Goal: Register for event/course

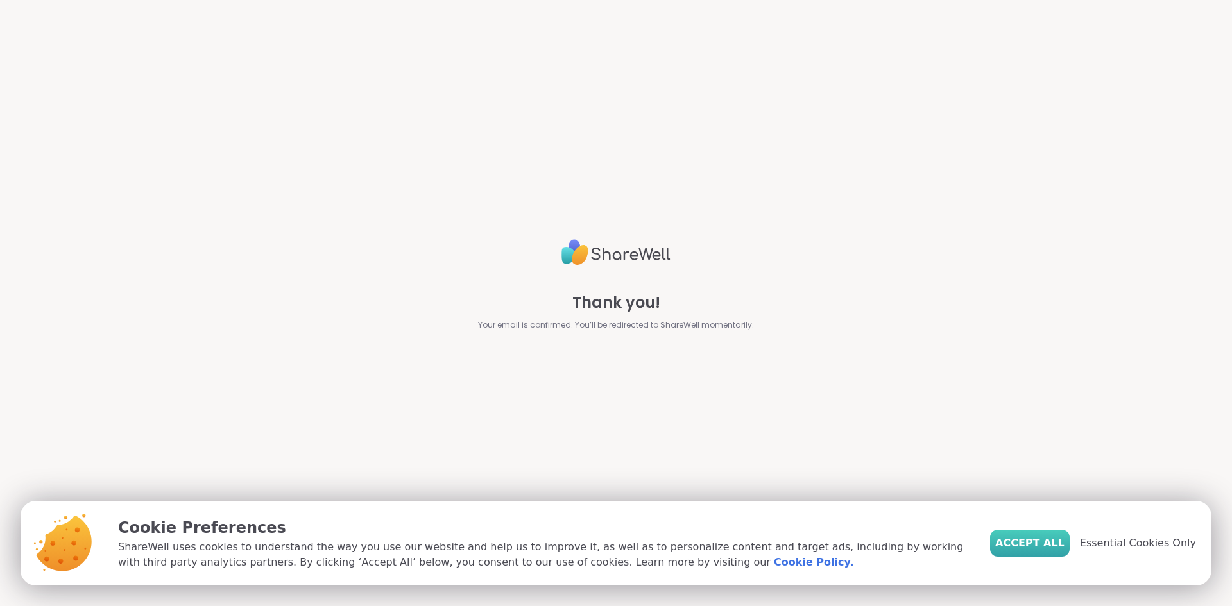
click at [1049, 544] on span "Accept All" at bounding box center [1029, 543] width 69 height 15
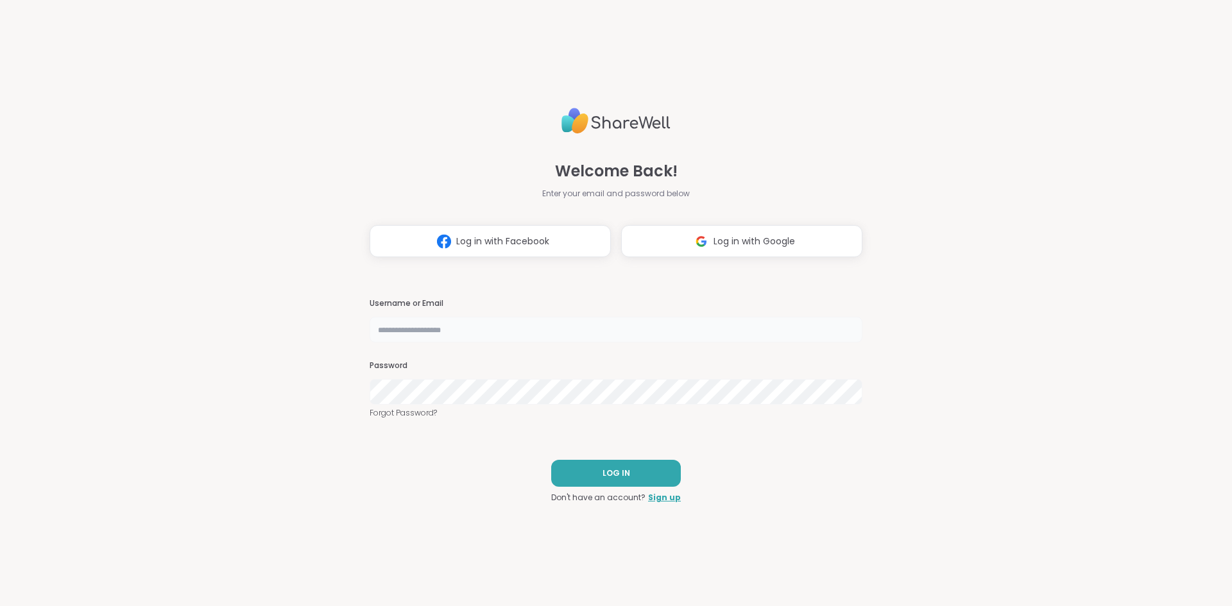
click at [398, 331] on input "text" at bounding box center [616, 330] width 493 height 26
type input "**********"
click at [617, 471] on span "LOG IN" at bounding box center [617, 474] width 28 height 12
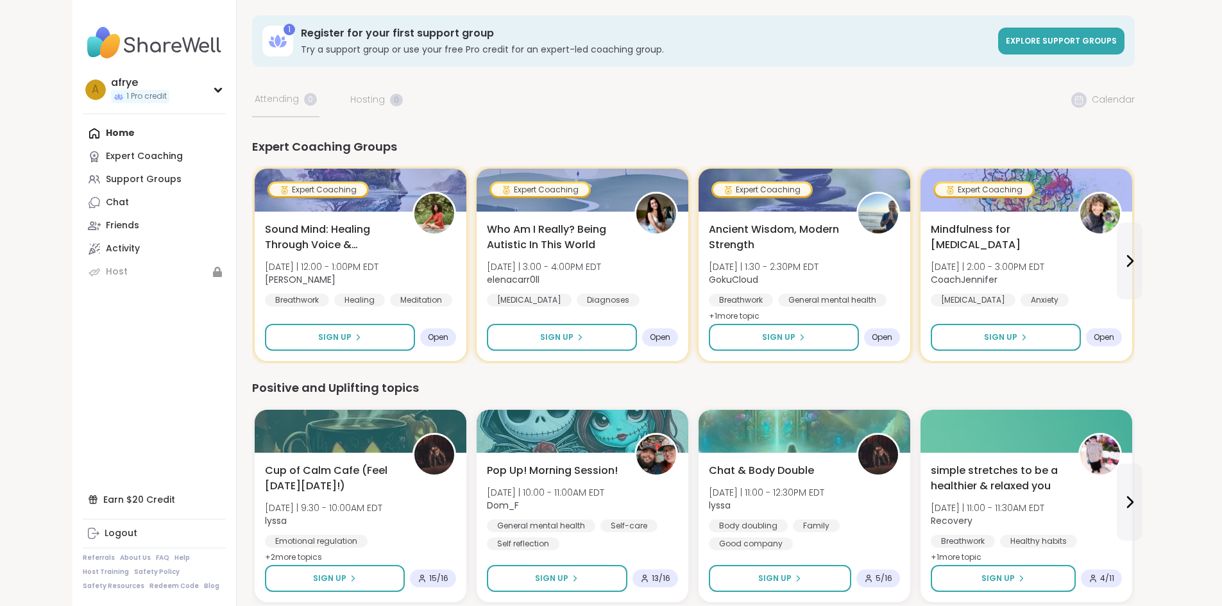
click at [659, 80] on div "1 Register for your first support group Try a support group or use your free Pr…" at bounding box center [693, 572] width 883 height 1115
click at [1138, 259] on icon at bounding box center [1129, 260] width 15 height 15
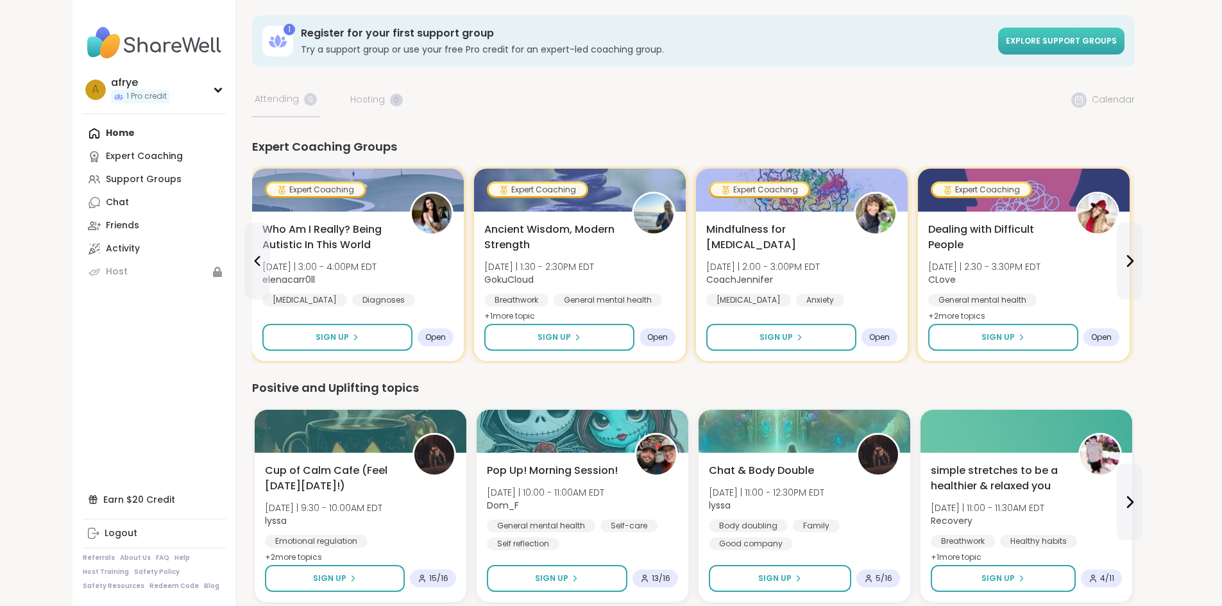
click at [1117, 37] on span "Explore support groups" at bounding box center [1061, 40] width 111 height 11
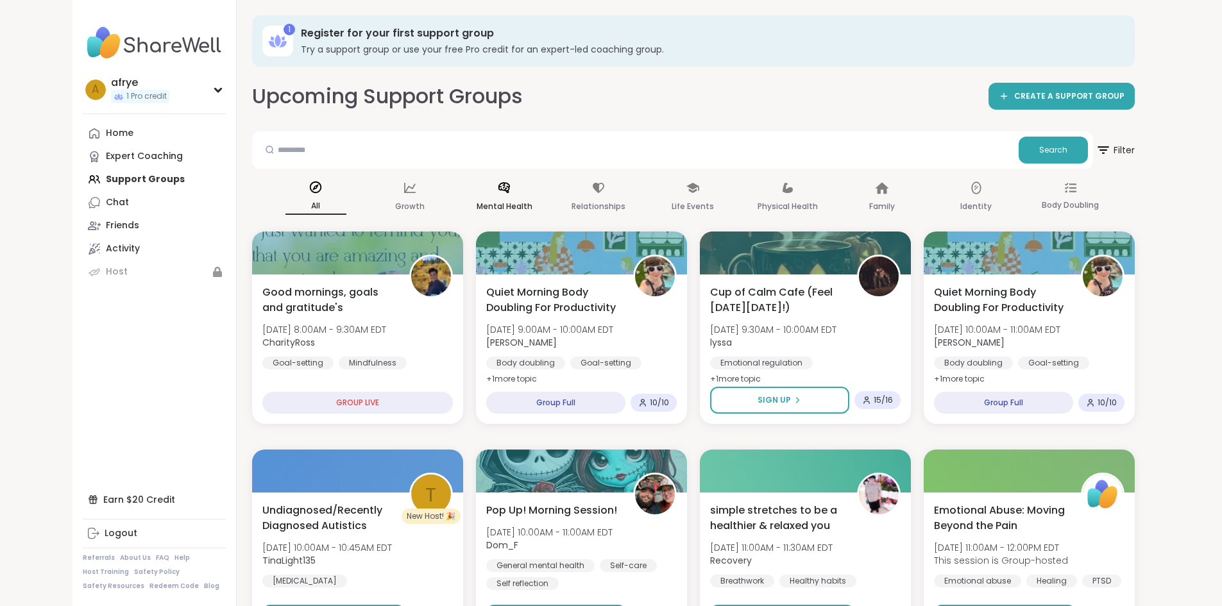
click at [499, 189] on icon at bounding box center [505, 187] width 12 height 11
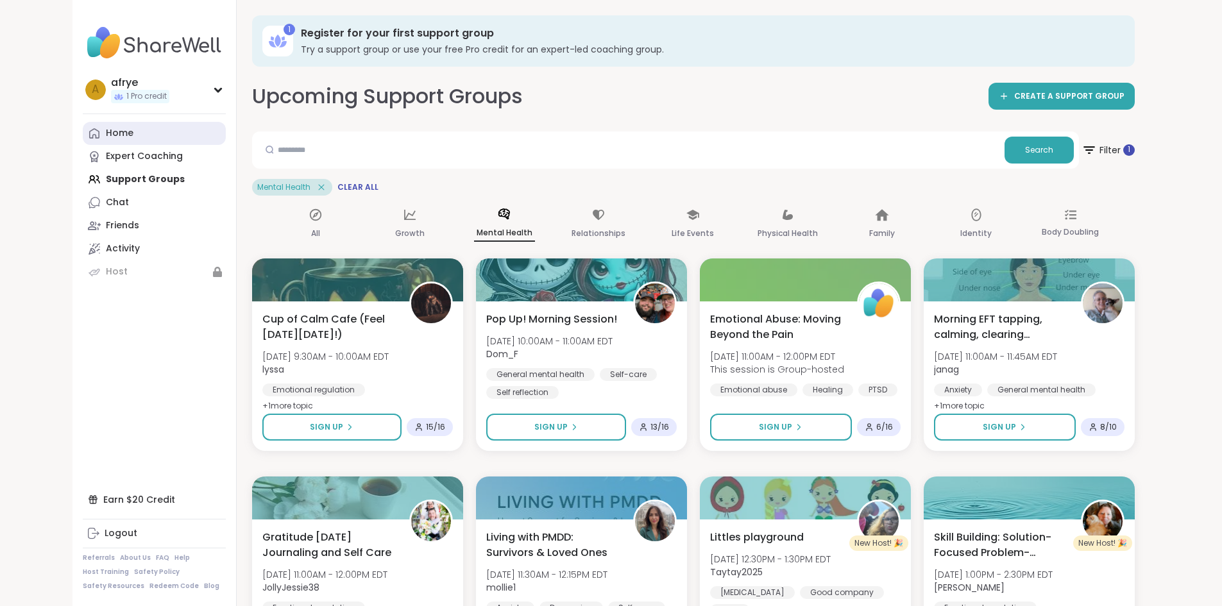
click at [106, 133] on div "Home" at bounding box center [120, 133] width 28 height 13
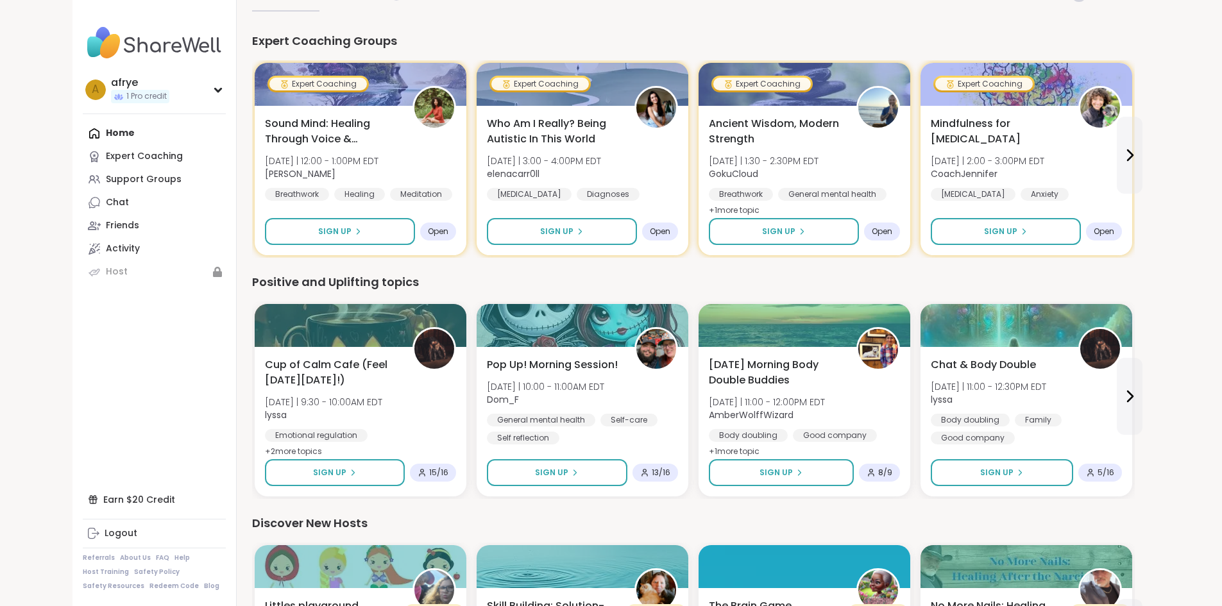
scroll to position [128, 0]
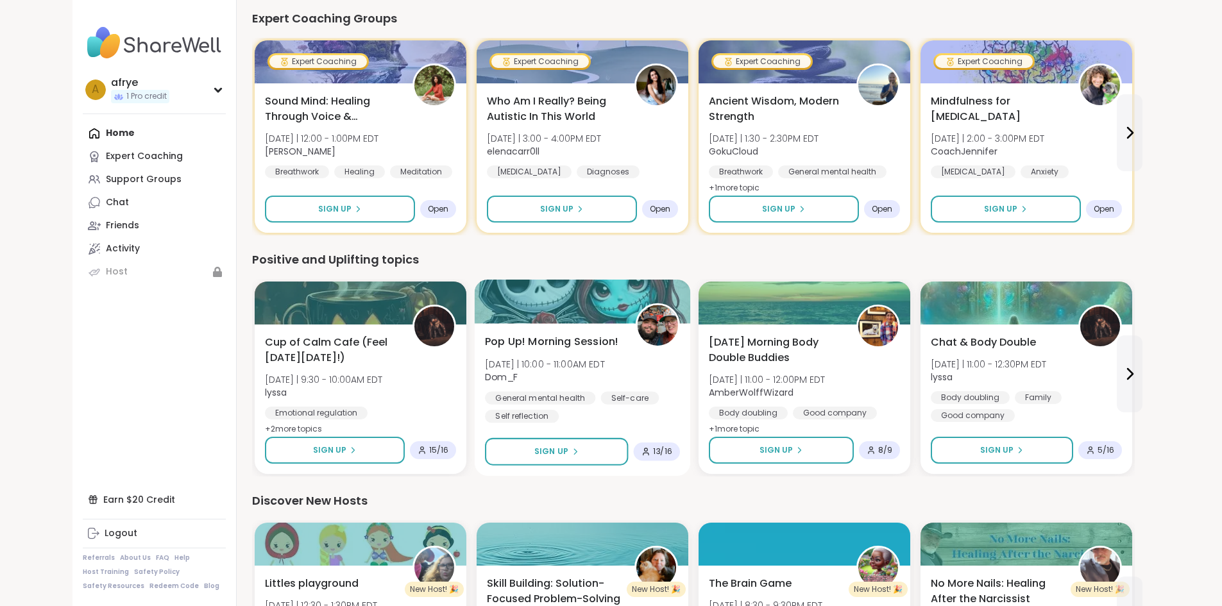
click at [477, 299] on div at bounding box center [582, 302] width 216 height 44
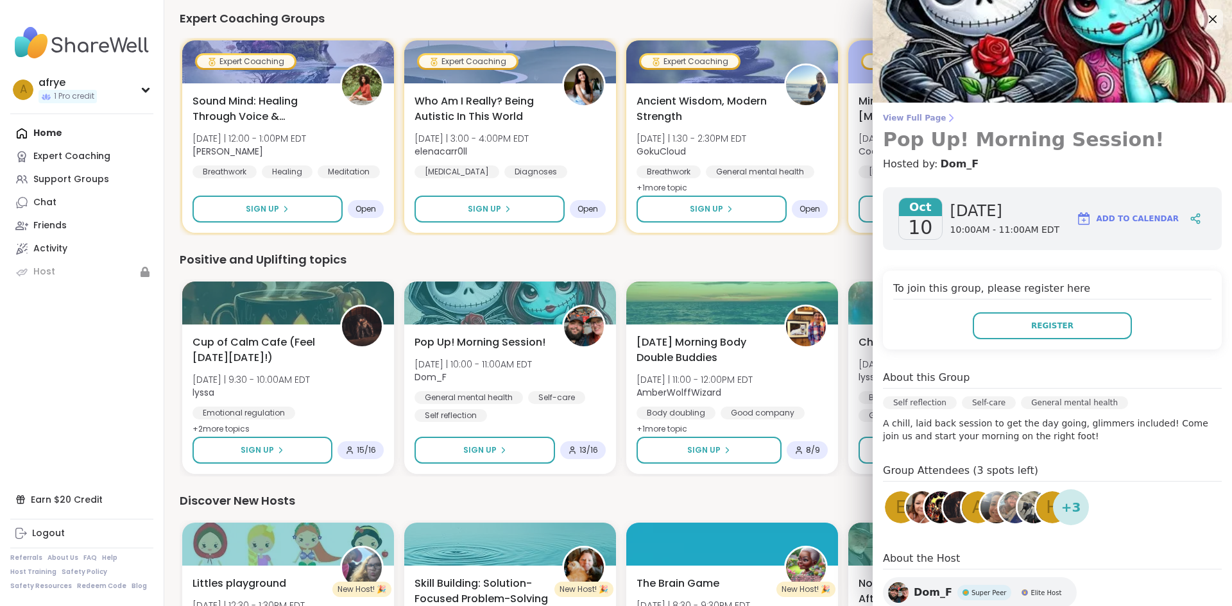
click at [898, 116] on span "View Full Page" at bounding box center [1052, 118] width 339 height 10
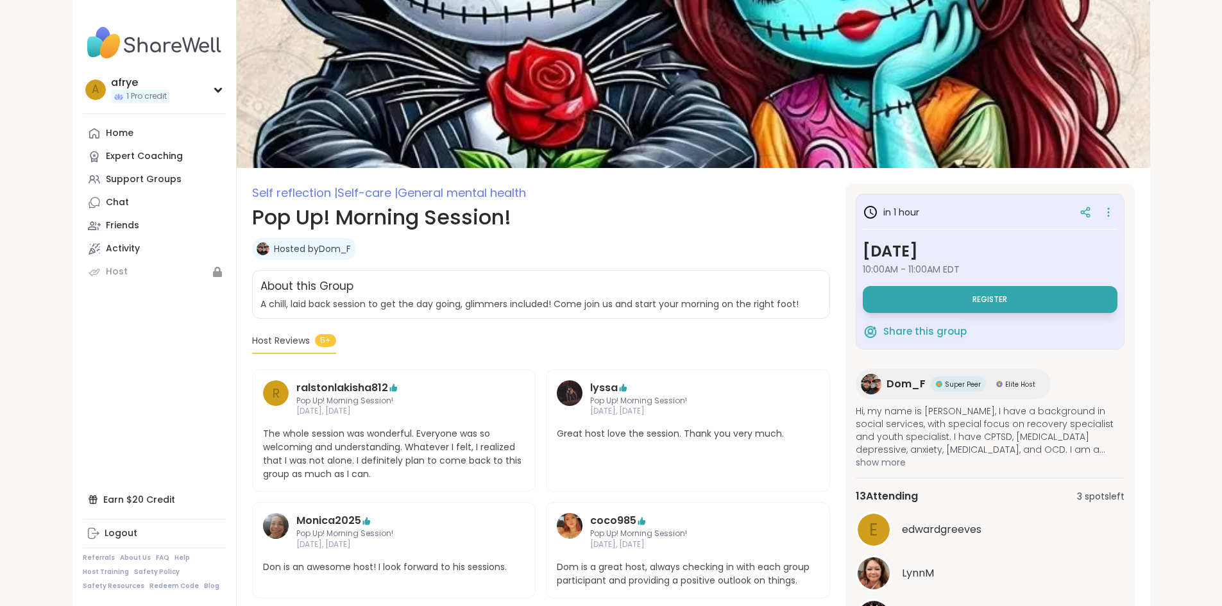
click at [155, 316] on nav "a afrye 1 Pro credit Profile Membership Settings Help Home Expert Coaching Supp…" at bounding box center [155, 303] width 164 height 606
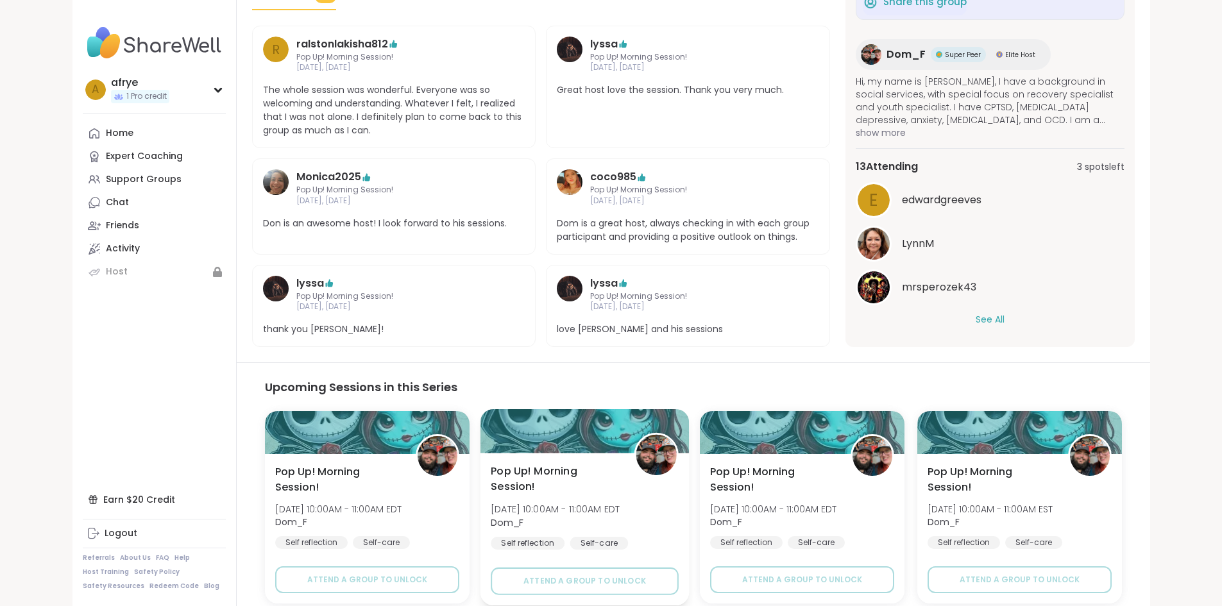
scroll to position [384, 0]
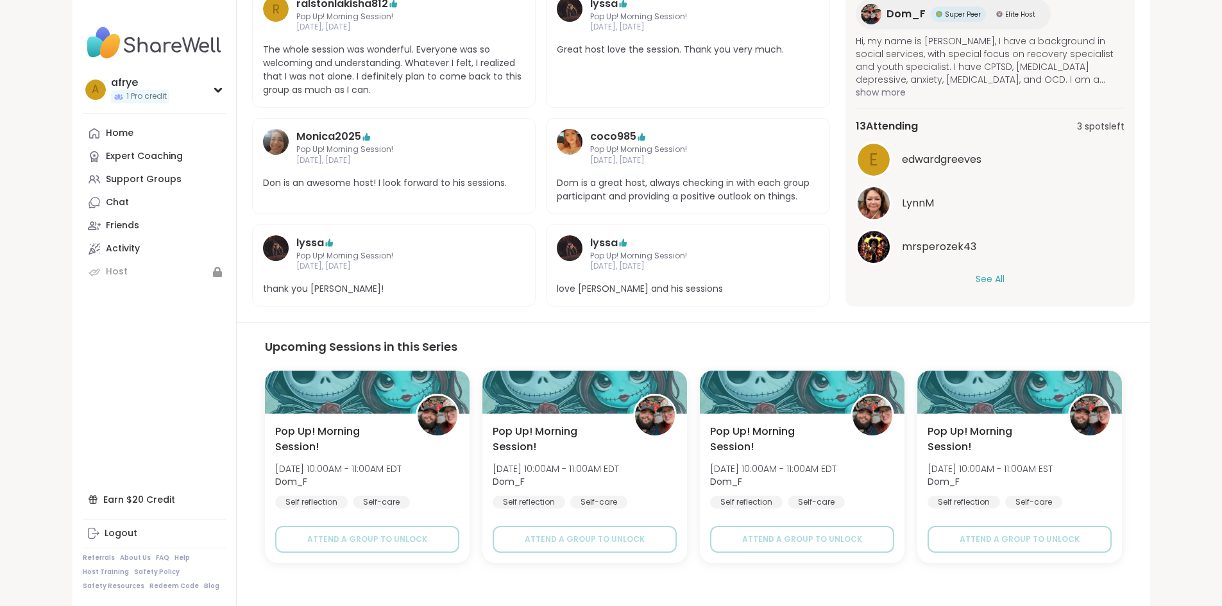
click at [237, 375] on section "Upcoming Sessions in this Series Pop Up! Morning Session! [DATE] 10:00AM - 11:0…" at bounding box center [694, 471] width 914 height 298
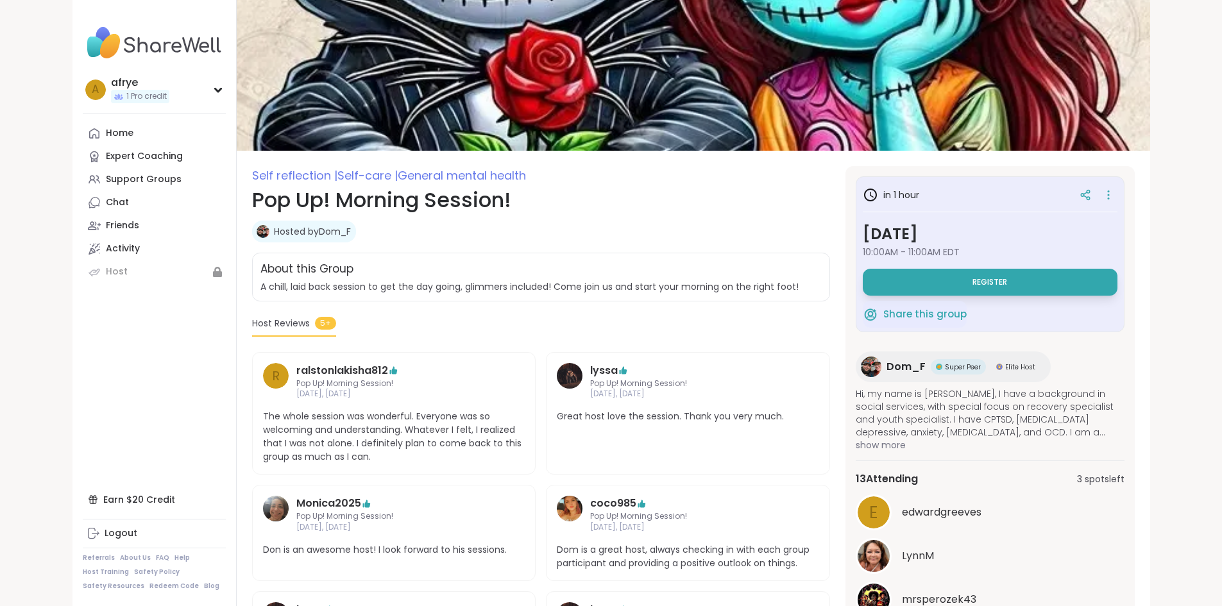
scroll to position [0, 0]
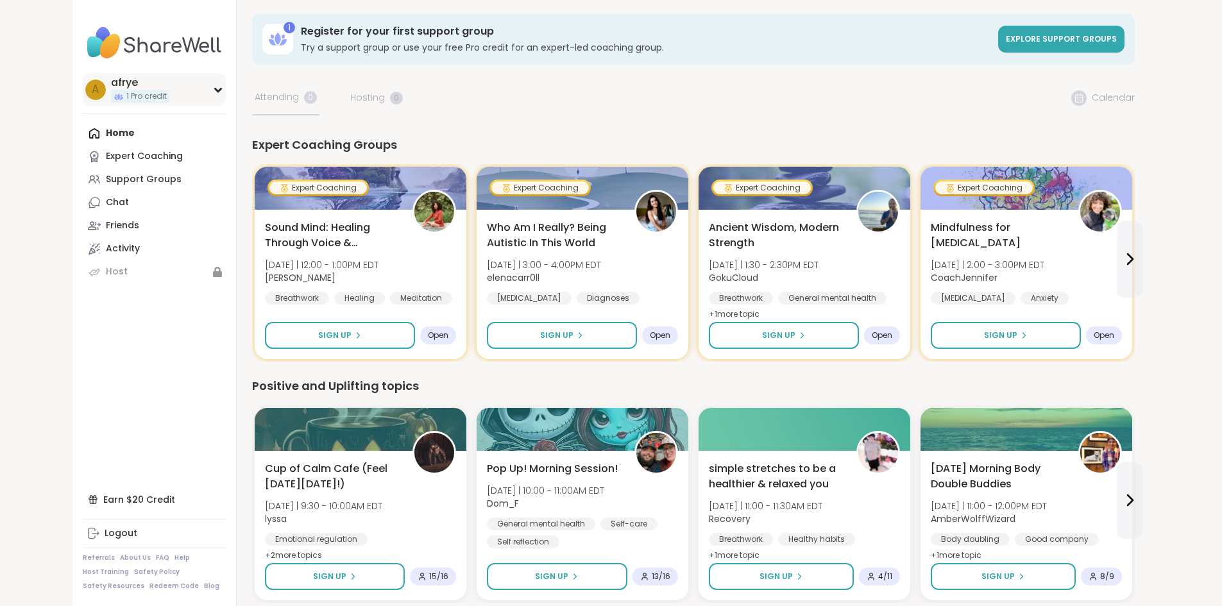
click at [126, 97] on span "1 Pro credit" at bounding box center [146, 96] width 40 height 11
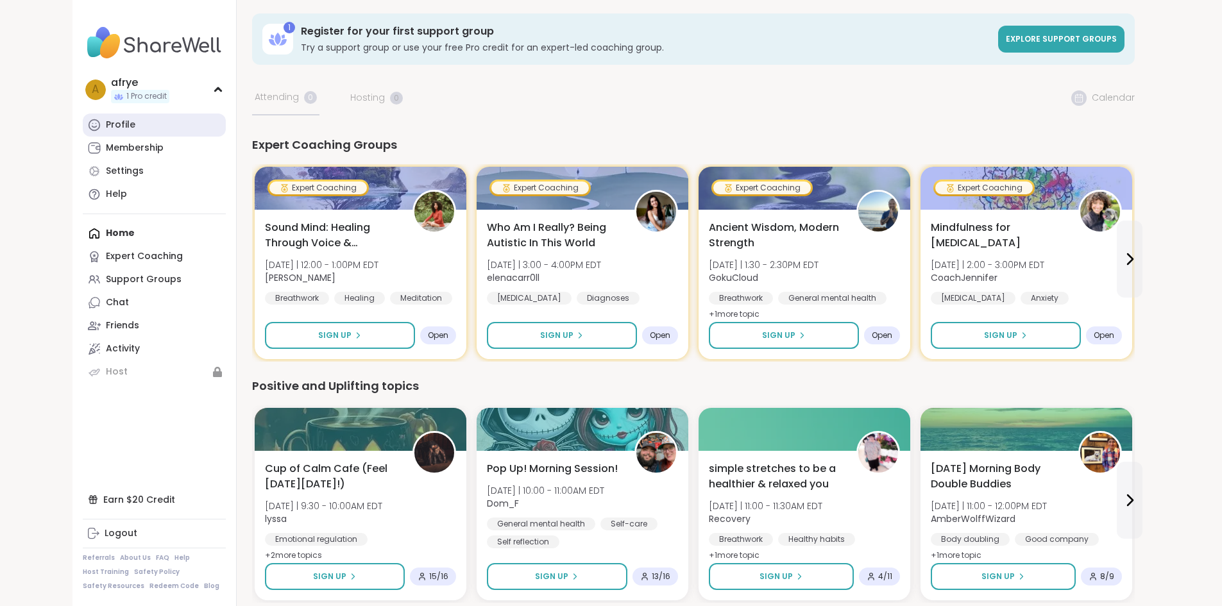
click at [106, 124] on div "Profile" at bounding box center [121, 125] width 30 height 13
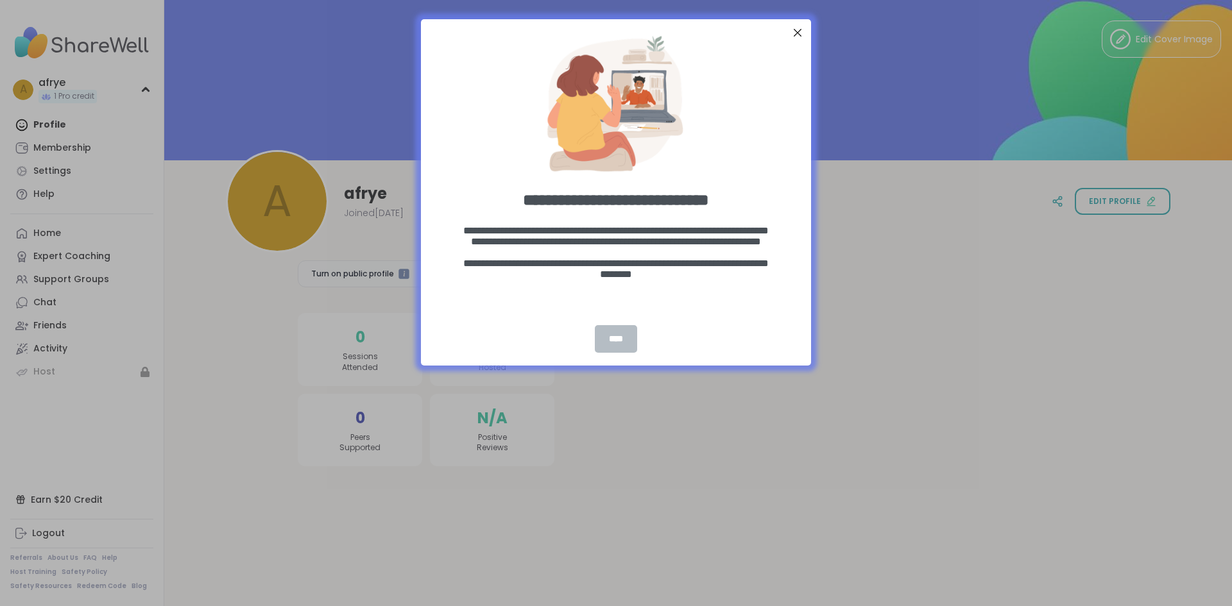
click at [614, 342] on div "****" at bounding box center [616, 339] width 42 height 28
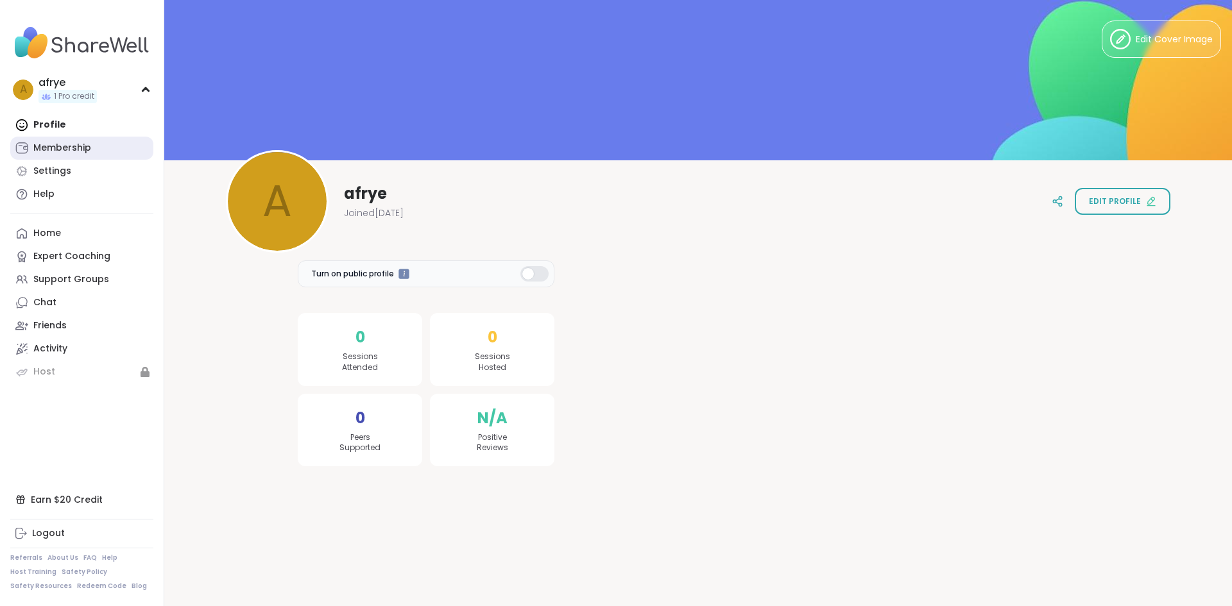
click at [46, 147] on div "Membership" at bounding box center [62, 148] width 58 height 13
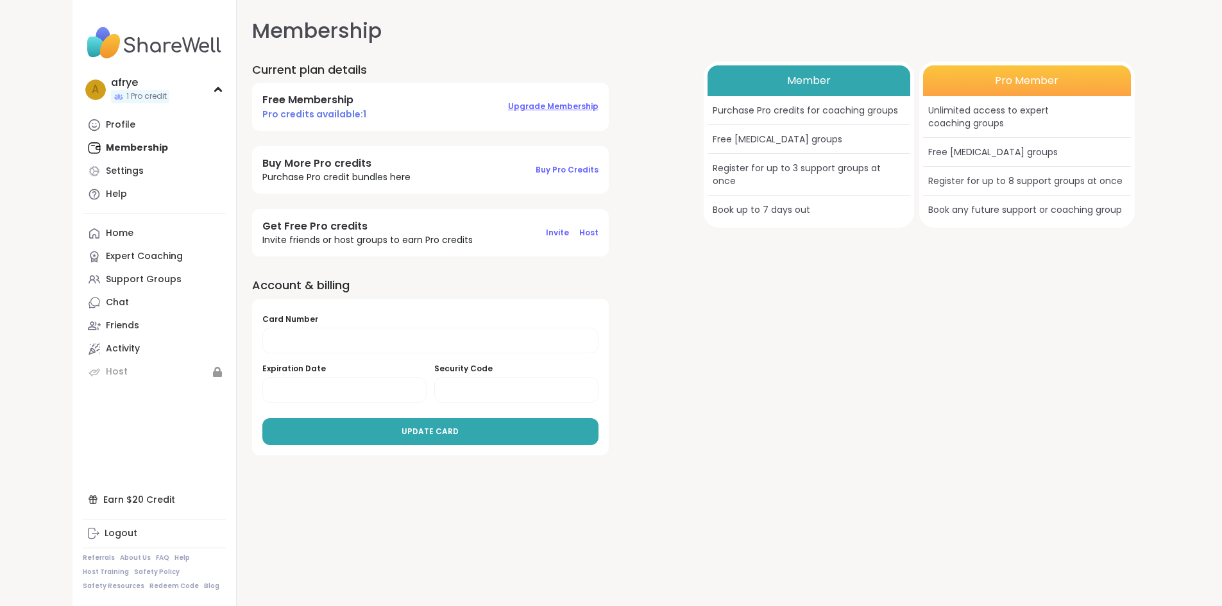
click at [508, 109] on span "Upgrade Membership" at bounding box center [553, 106] width 90 height 11
click at [536, 168] on span "Buy Pro Credits" at bounding box center [567, 169] width 63 height 11
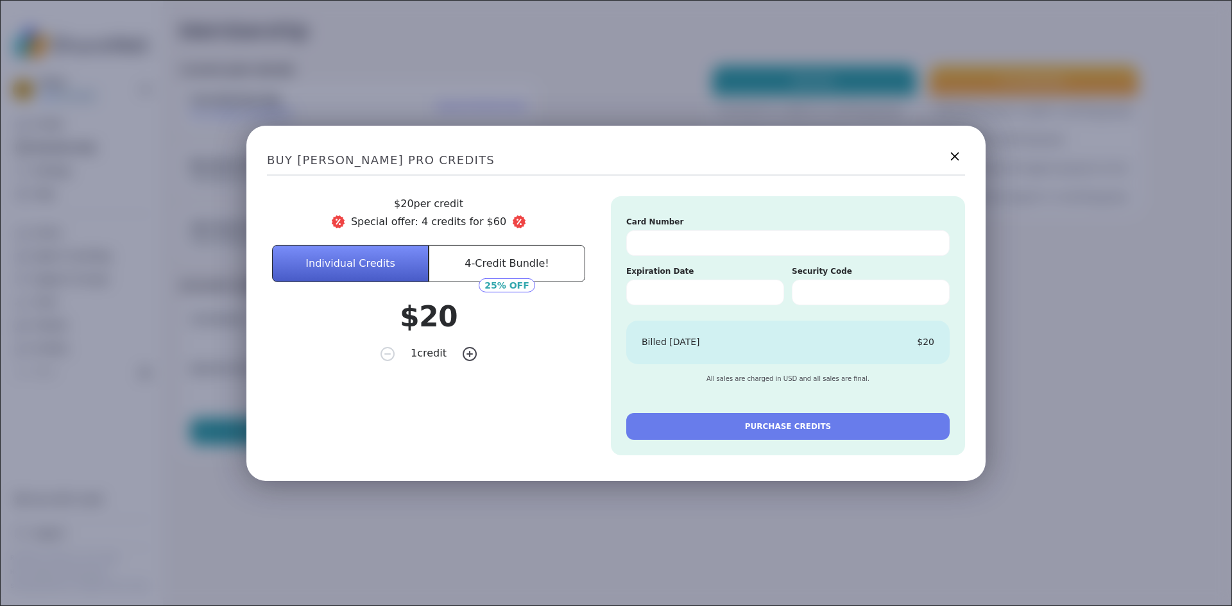
click at [953, 153] on icon at bounding box center [955, 156] width 8 height 8
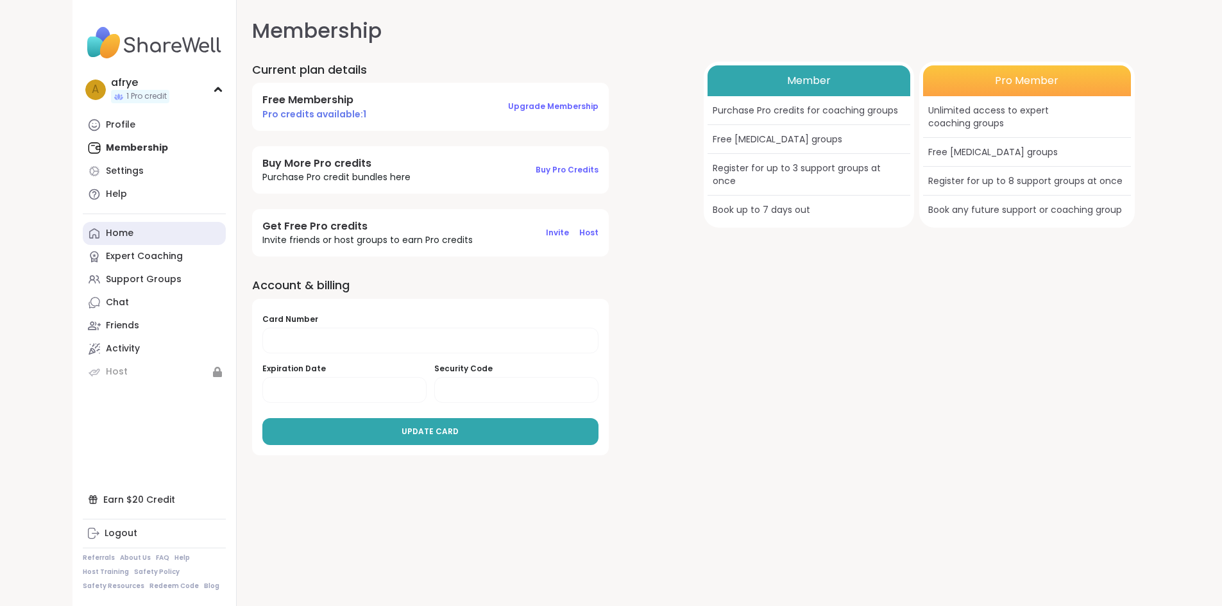
click at [106, 231] on div "Home" at bounding box center [120, 233] width 28 height 13
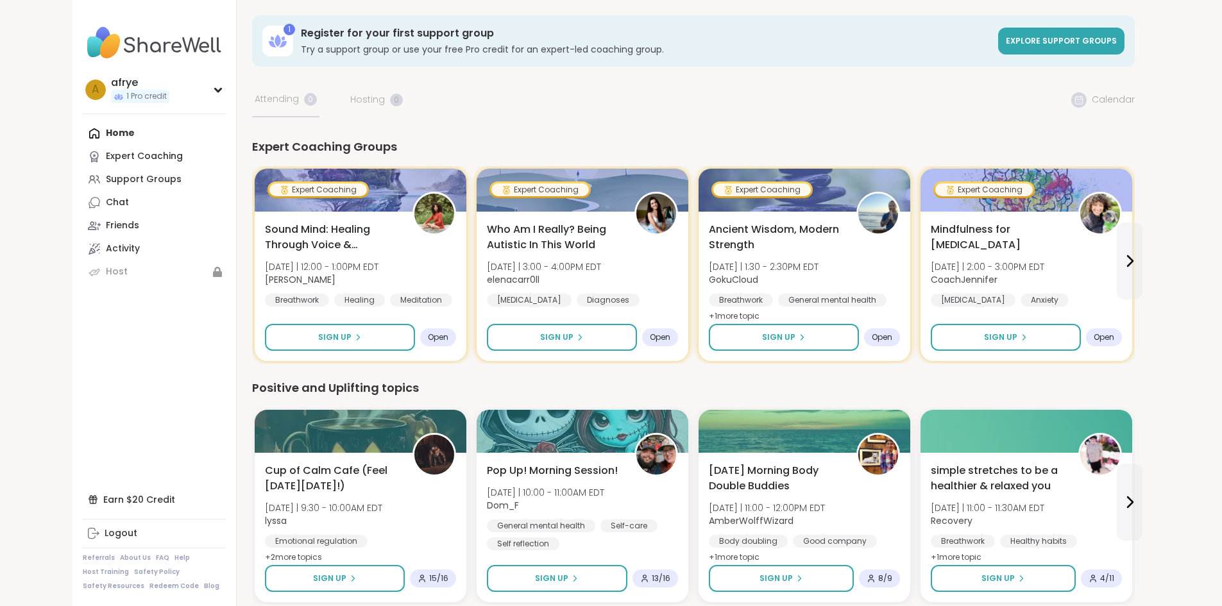
click at [764, 127] on div "1 Register for your first support group Try a support group or use your free Pr…" at bounding box center [693, 572] width 883 height 1115
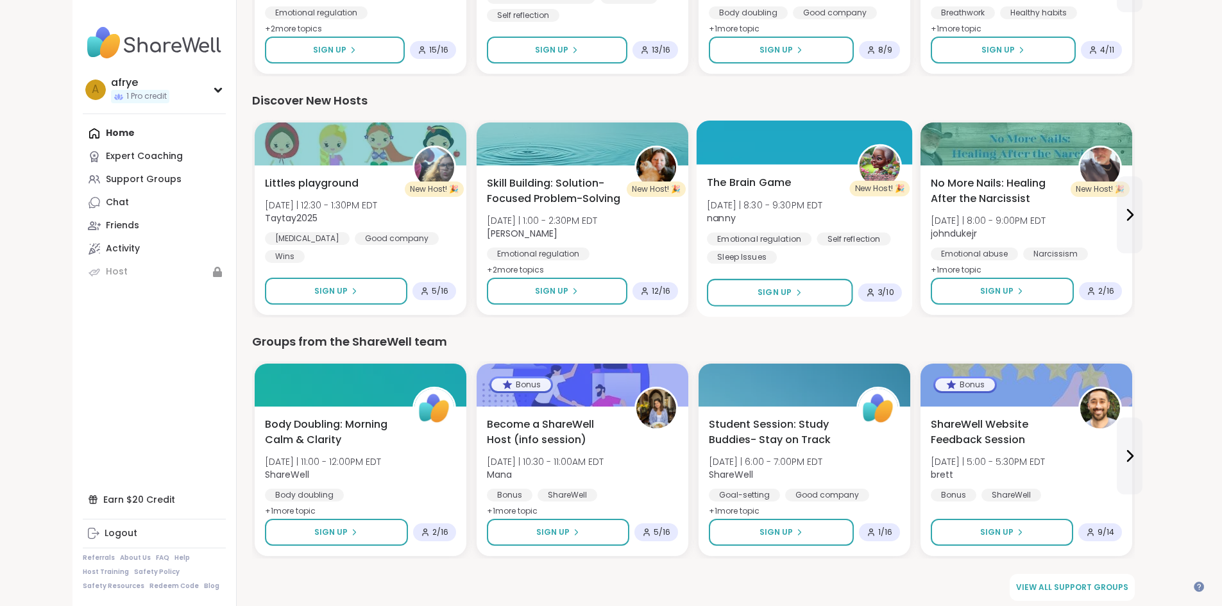
scroll to position [536, 0]
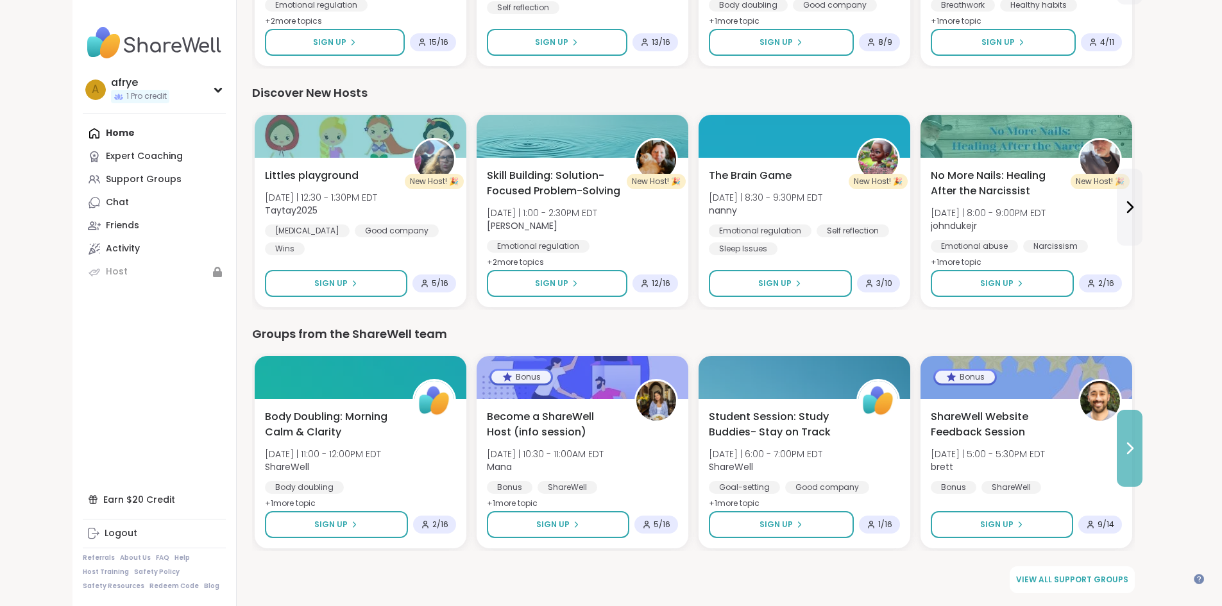
click at [1138, 449] on icon at bounding box center [1129, 448] width 15 height 15
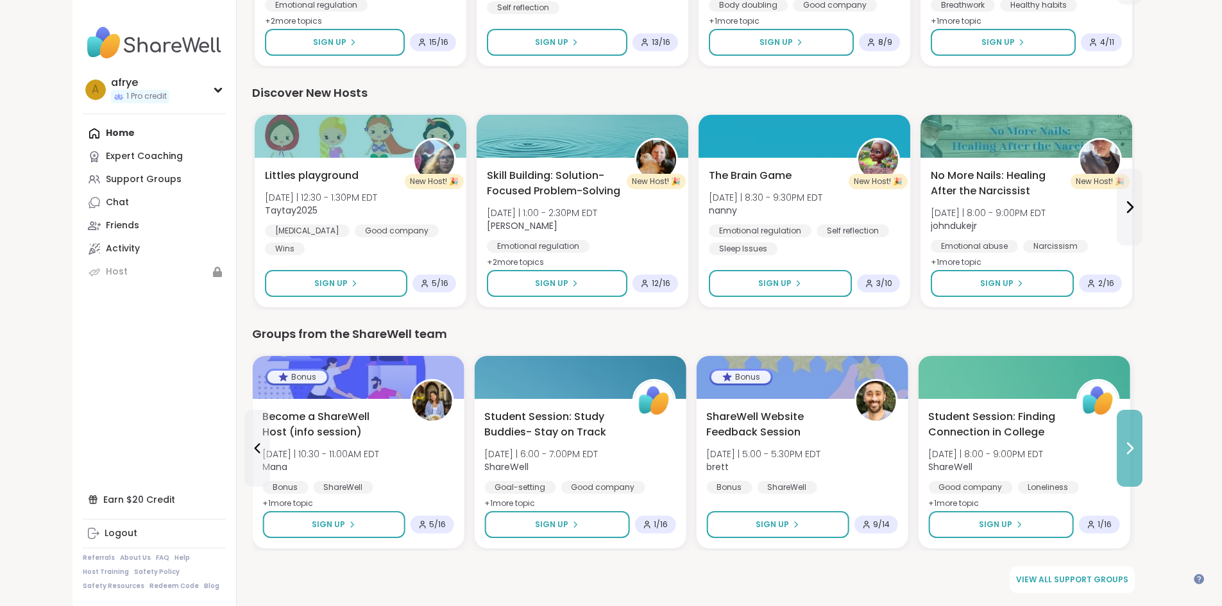
click at [1138, 449] on icon at bounding box center [1129, 448] width 15 height 15
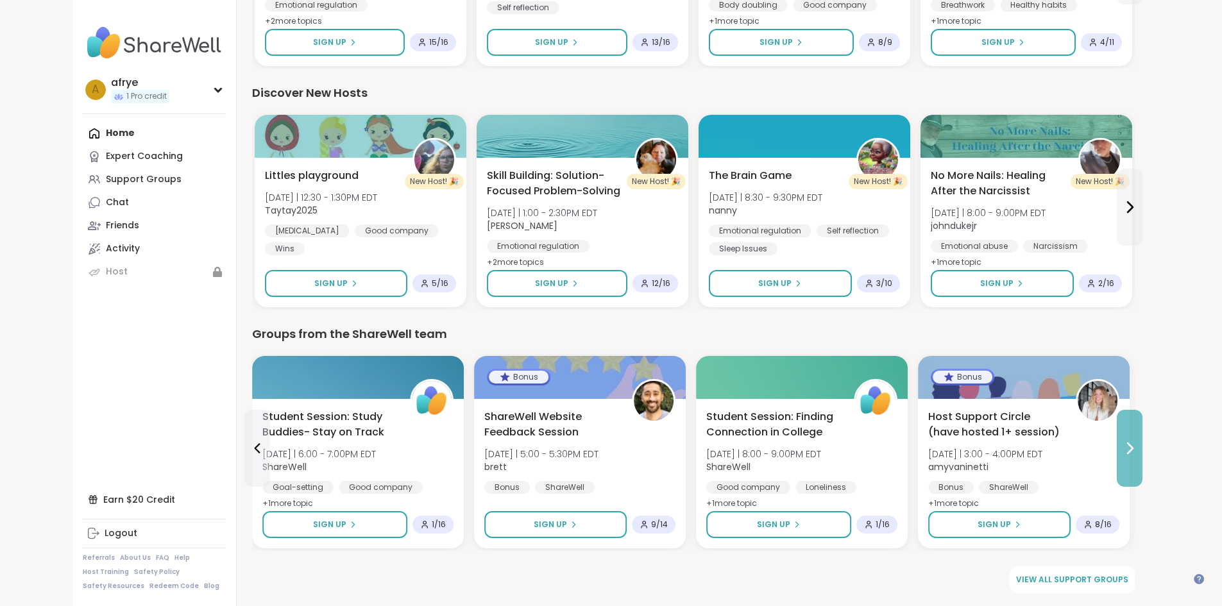
click at [1138, 449] on icon at bounding box center [1129, 448] width 15 height 15
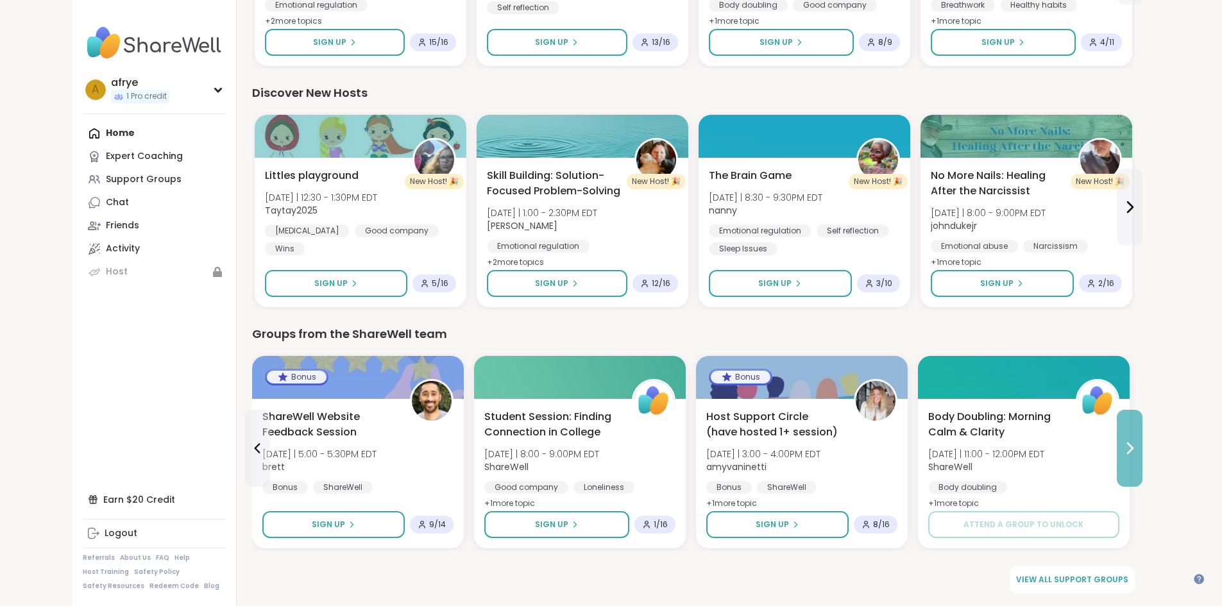
click at [1138, 449] on icon at bounding box center [1129, 448] width 15 height 15
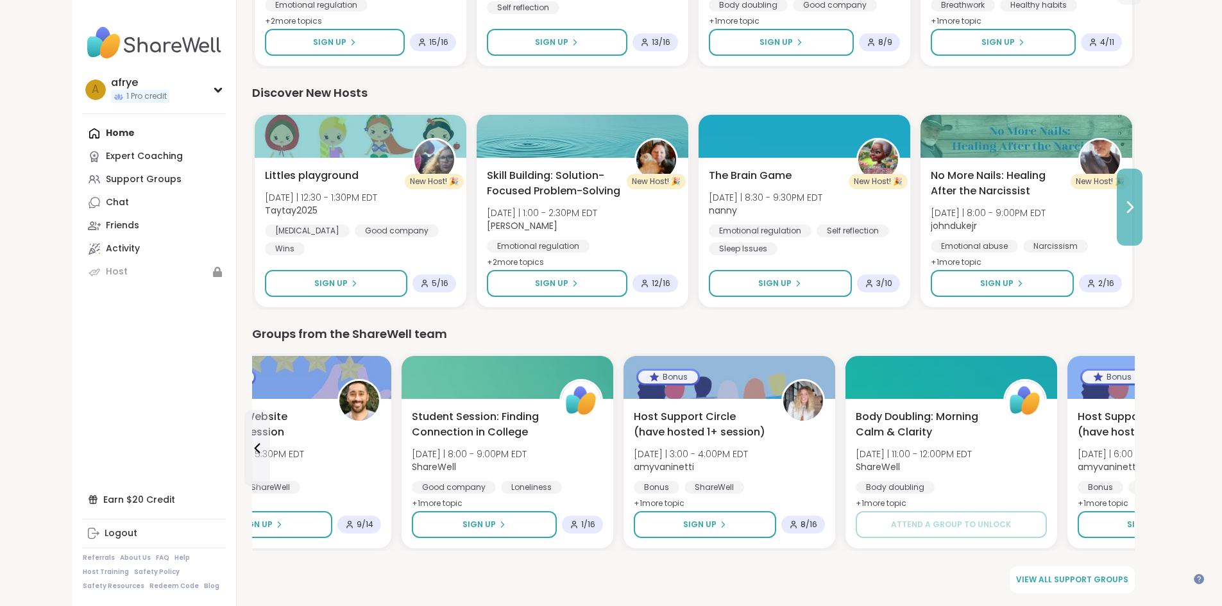
click at [1138, 208] on icon at bounding box center [1129, 207] width 15 height 15
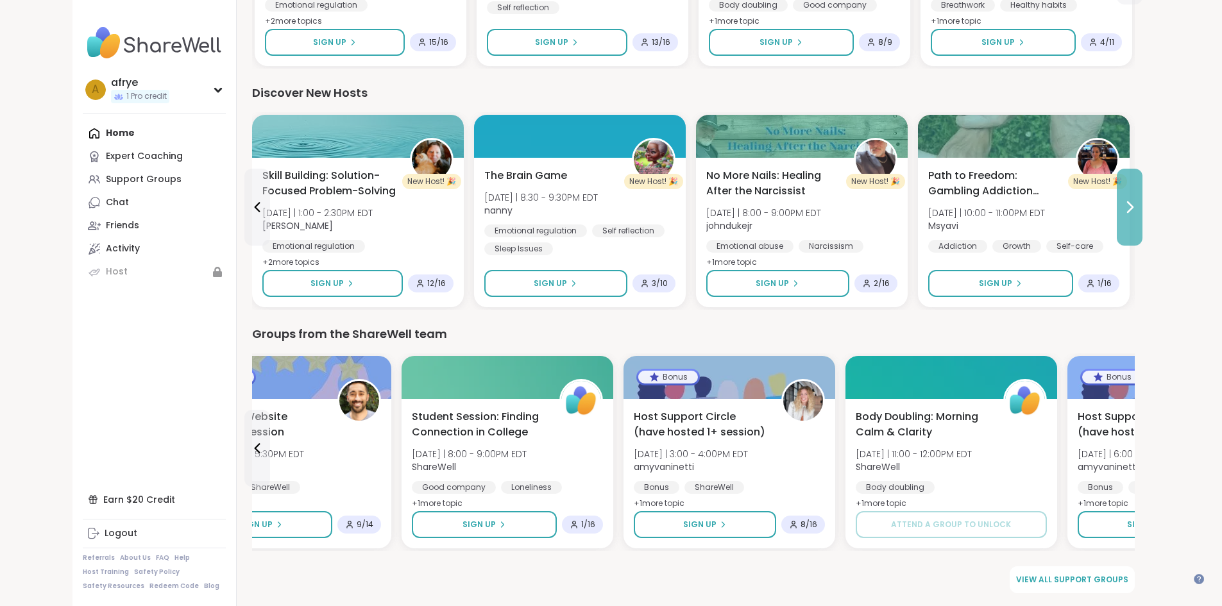
click at [1138, 208] on icon at bounding box center [1129, 207] width 15 height 15
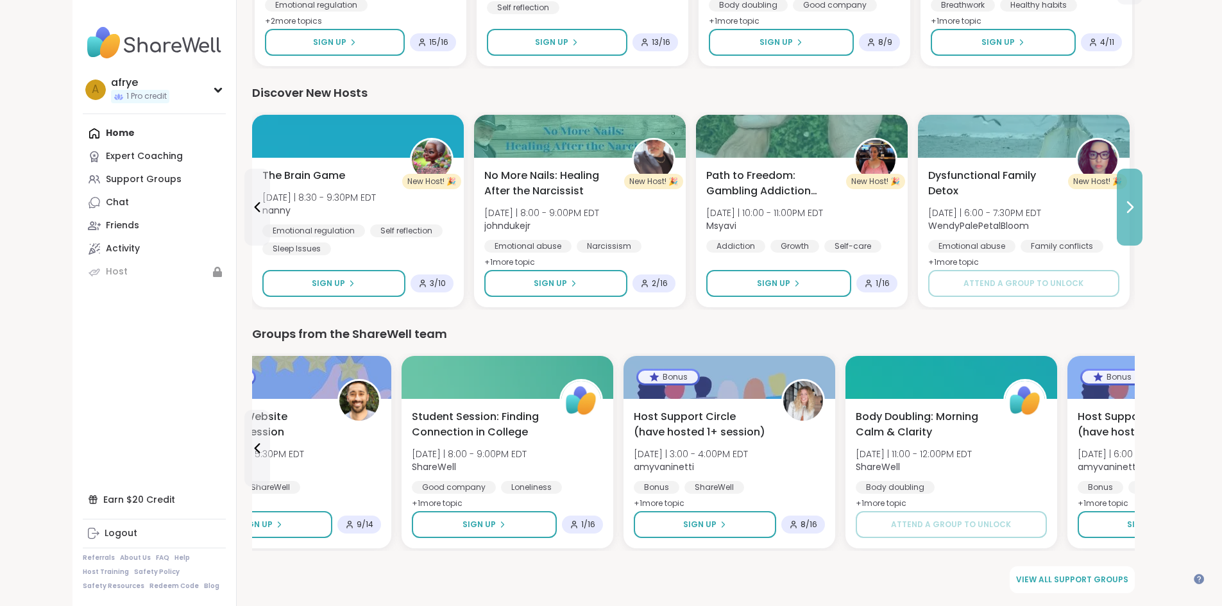
click at [1138, 208] on icon at bounding box center [1129, 207] width 15 height 15
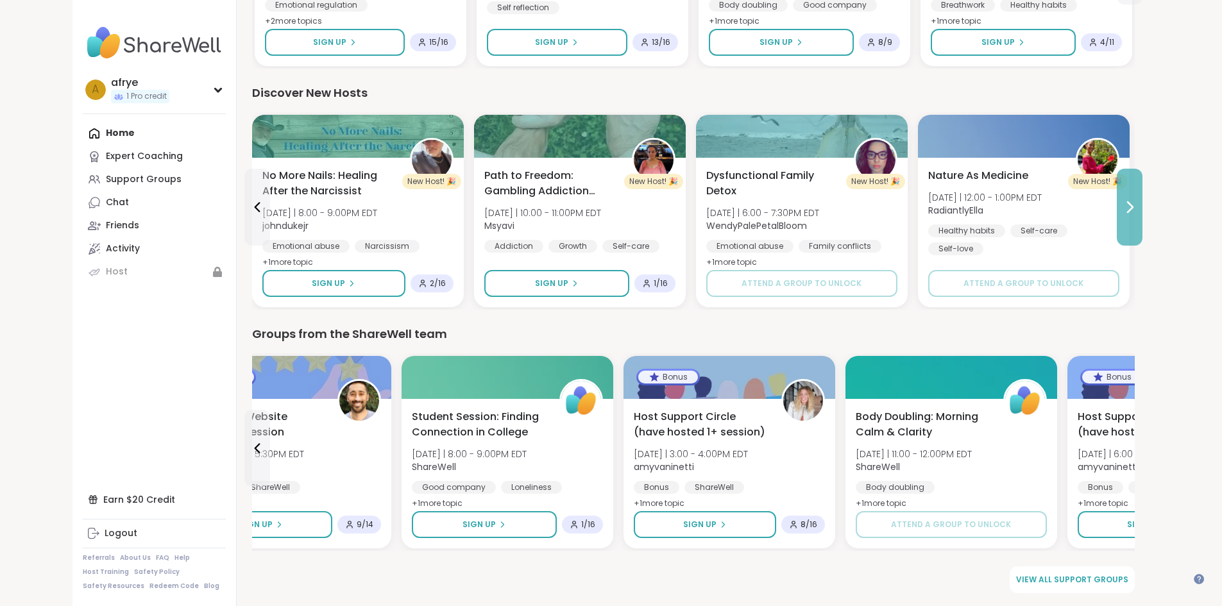
click at [1138, 208] on icon at bounding box center [1129, 207] width 15 height 15
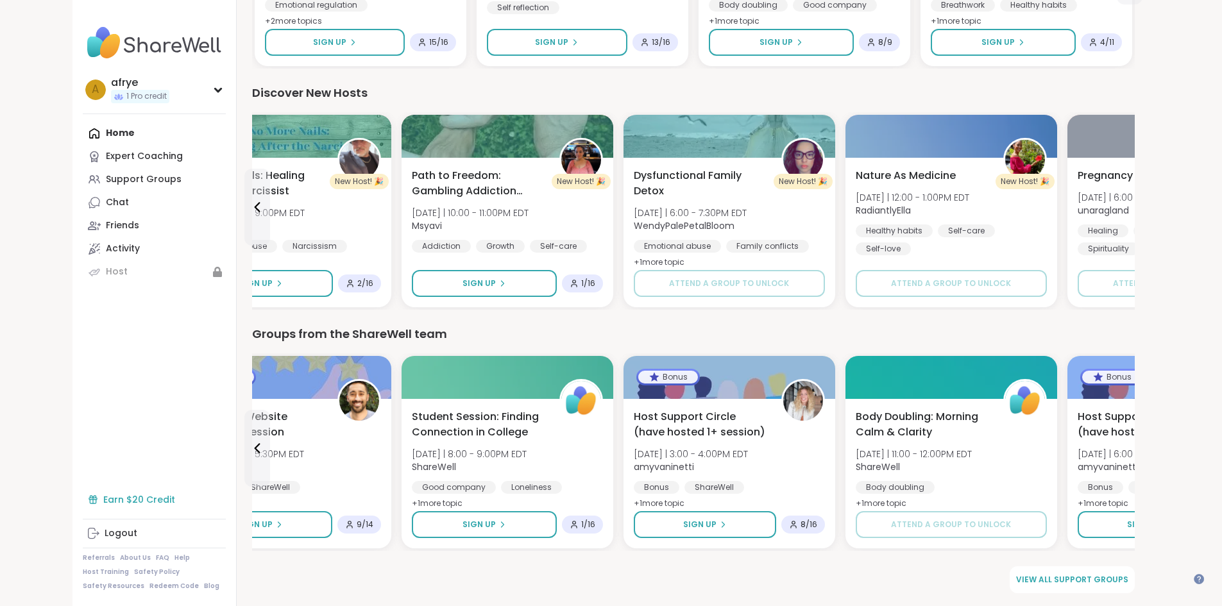
click at [83, 502] on div "Earn $20 Credit" at bounding box center [154, 499] width 143 height 23
click at [139, 449] on nav "a afrye 1 Pro credit Profile Membership Settings Help Home Expert Coaching Supp…" at bounding box center [155, 303] width 164 height 606
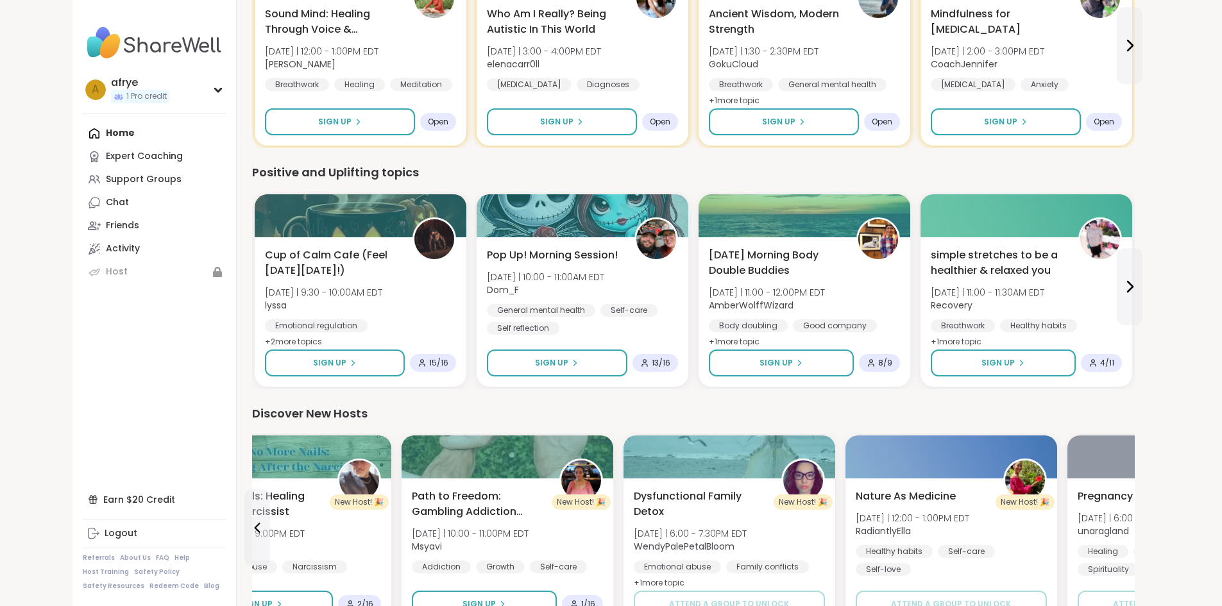
scroll to position [0, 0]
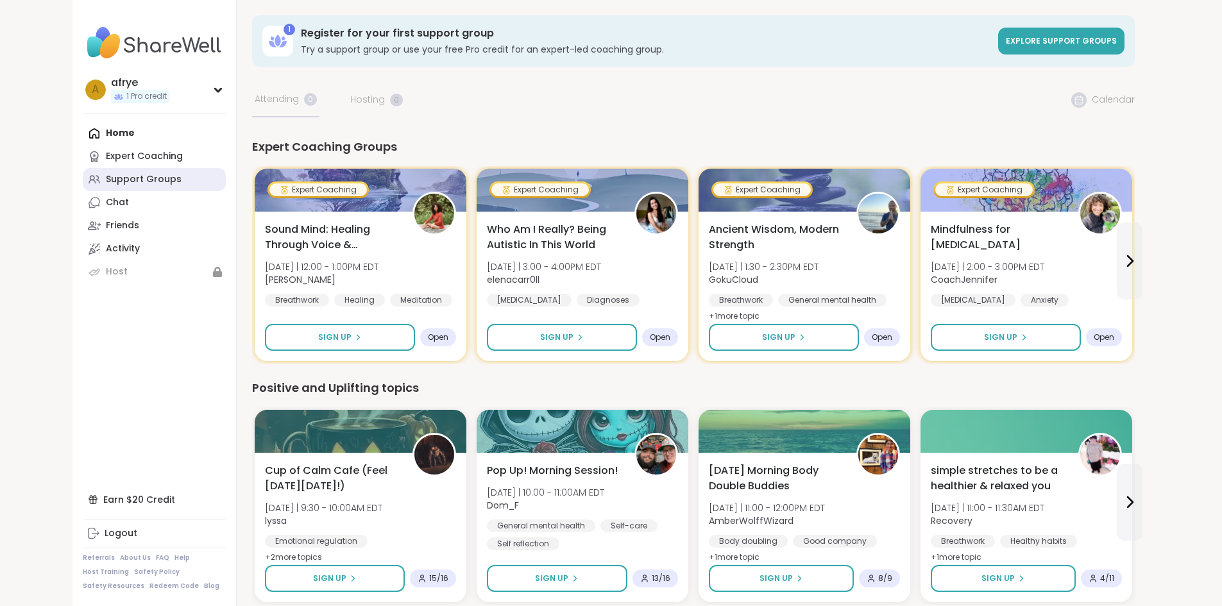
click at [106, 175] on div "Support Groups" at bounding box center [144, 179] width 76 height 13
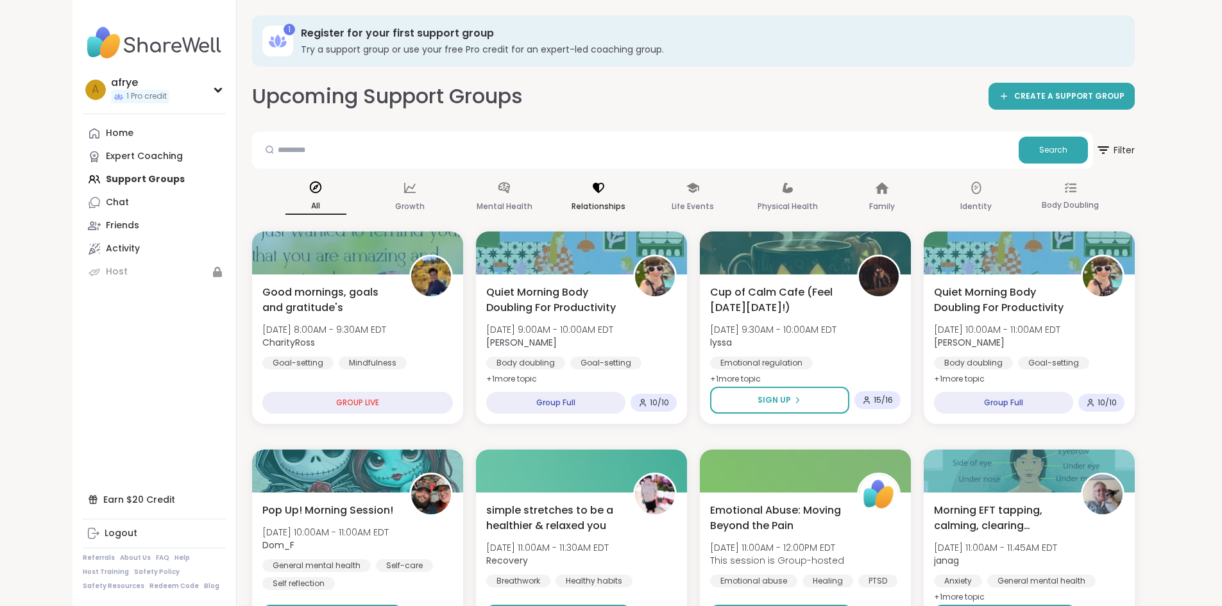
click at [592, 193] on icon at bounding box center [599, 188] width 14 height 14
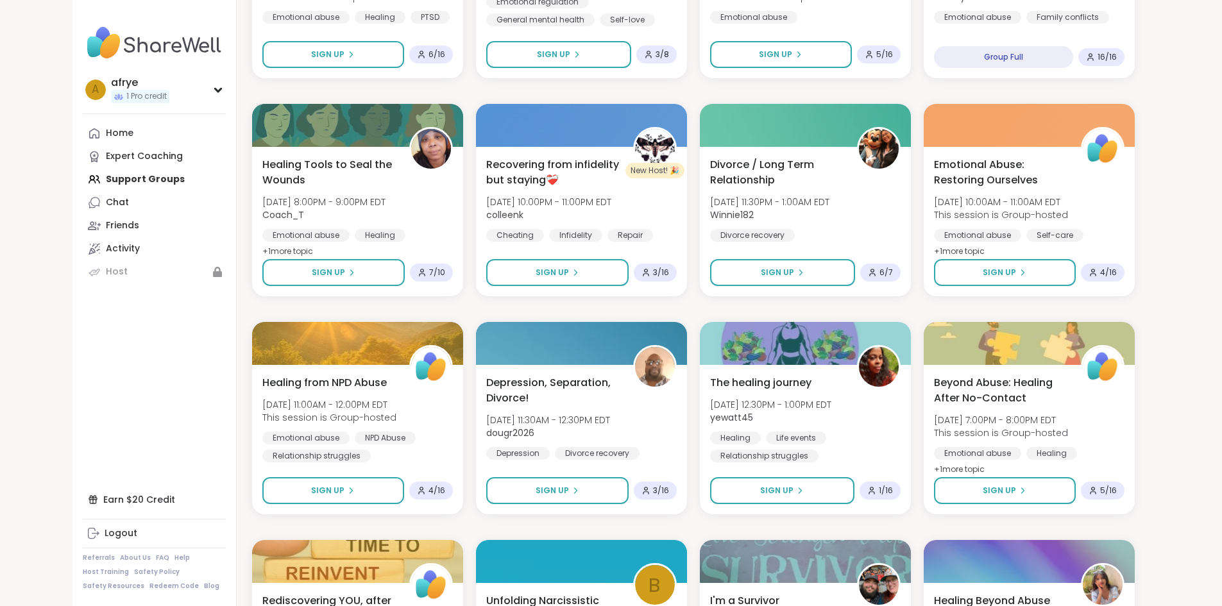
scroll to position [449, 0]
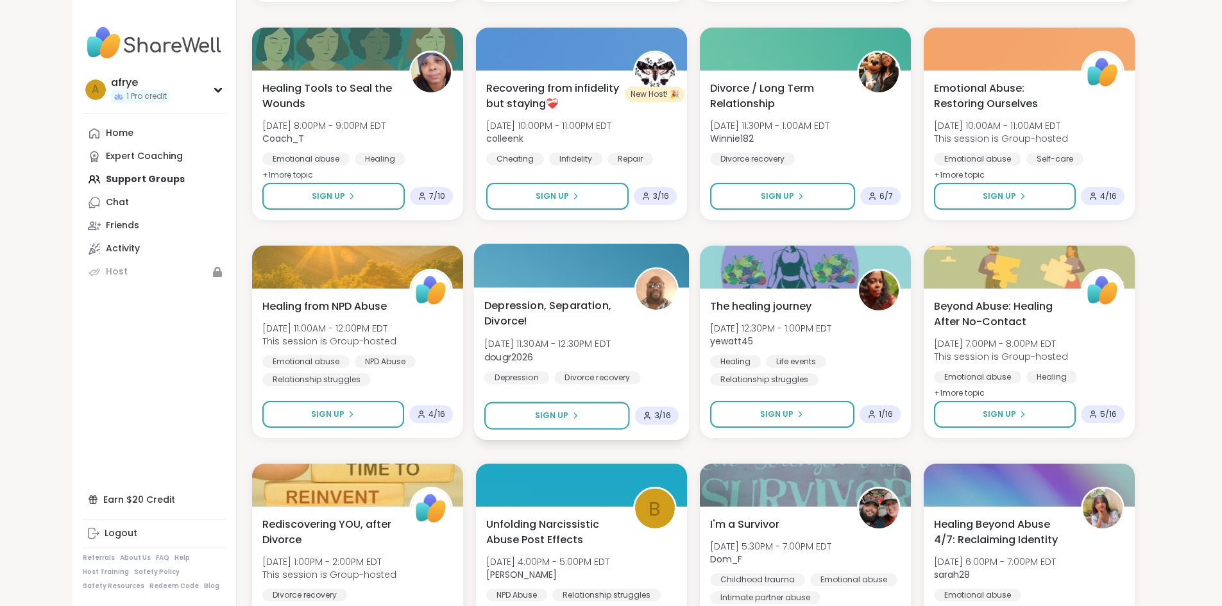
click at [522, 307] on span "Depression, Separation, Divorce!" at bounding box center [551, 313] width 135 height 31
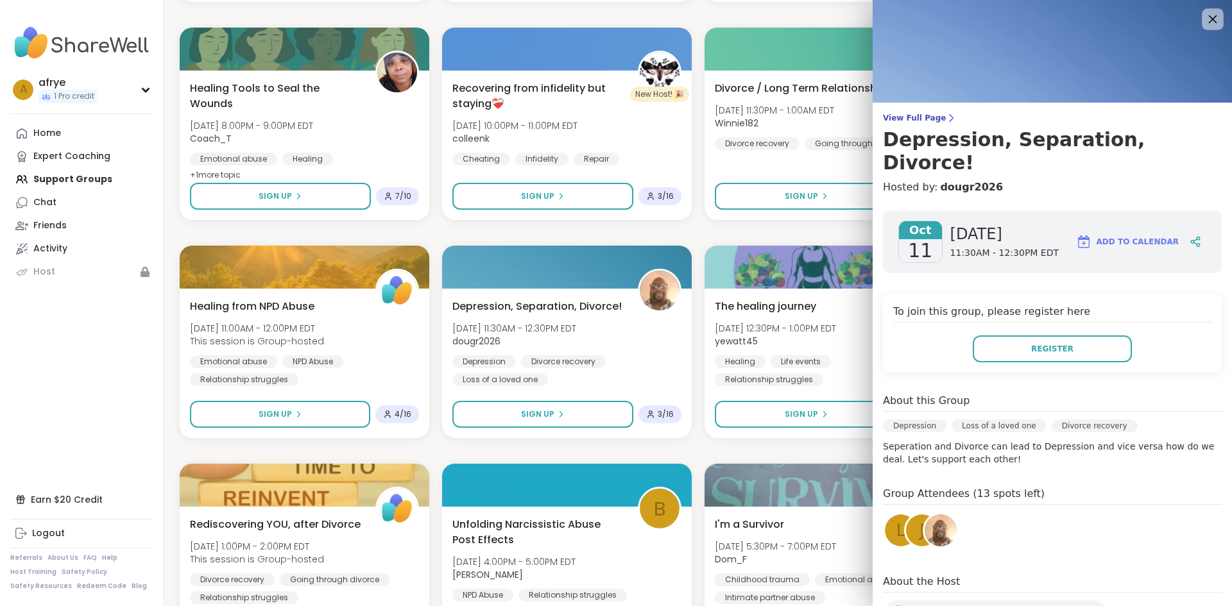
click at [1204, 16] on icon at bounding box center [1212, 19] width 16 height 16
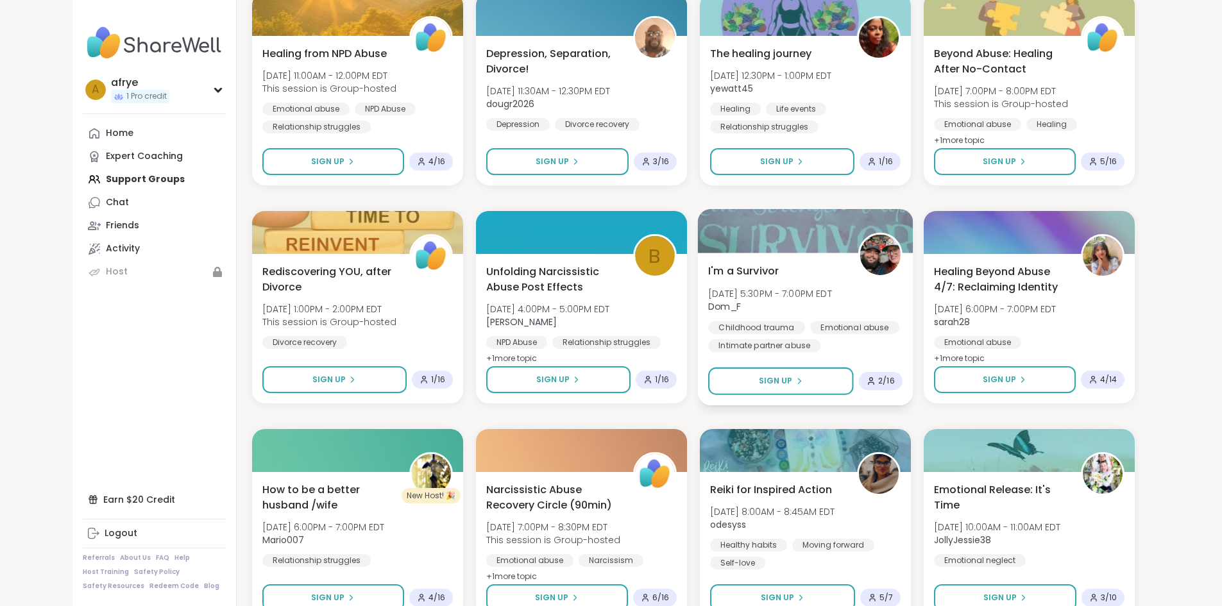
scroll to position [706, 0]
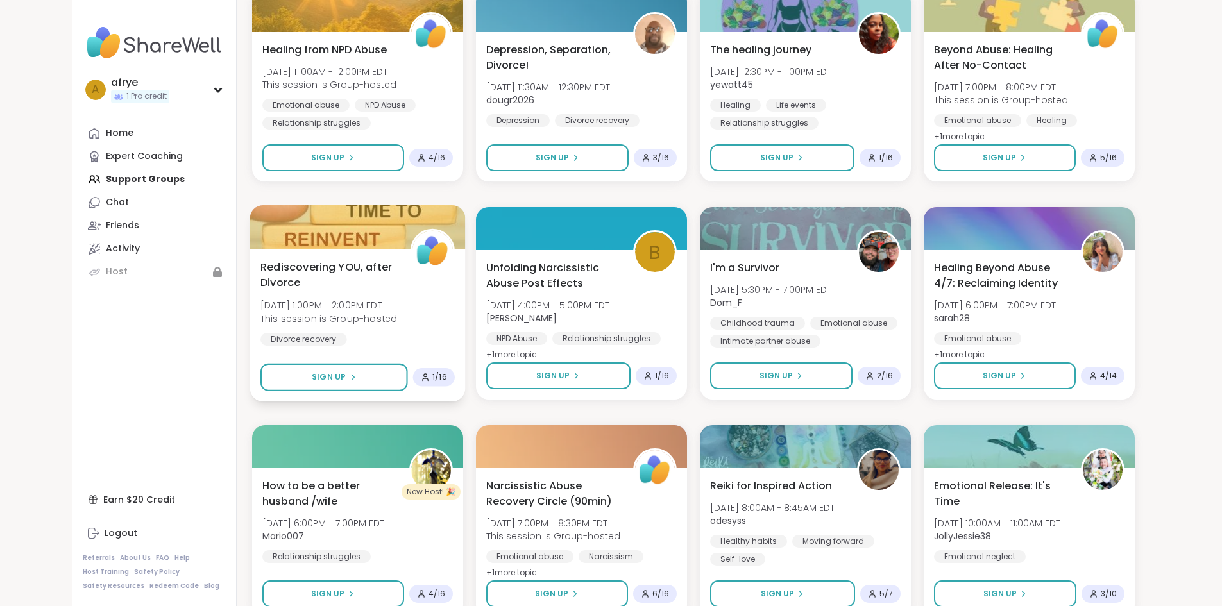
click at [267, 266] on span "Rediscovering YOU, after Divorce" at bounding box center [328, 274] width 135 height 31
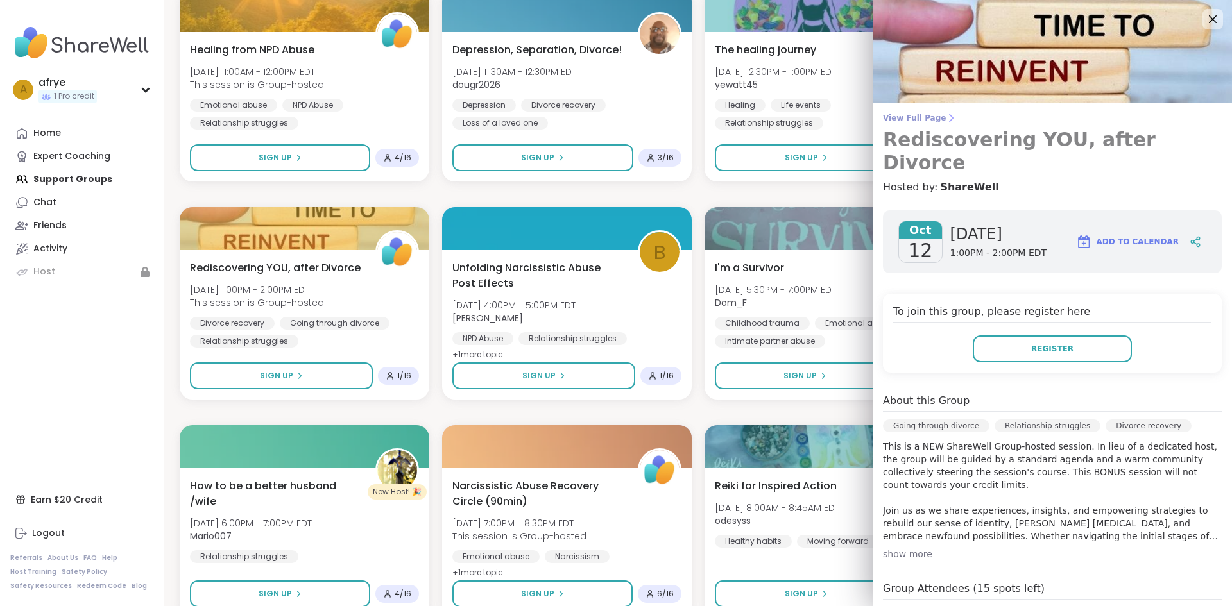
click at [897, 121] on span "View Full Page" at bounding box center [1052, 118] width 339 height 10
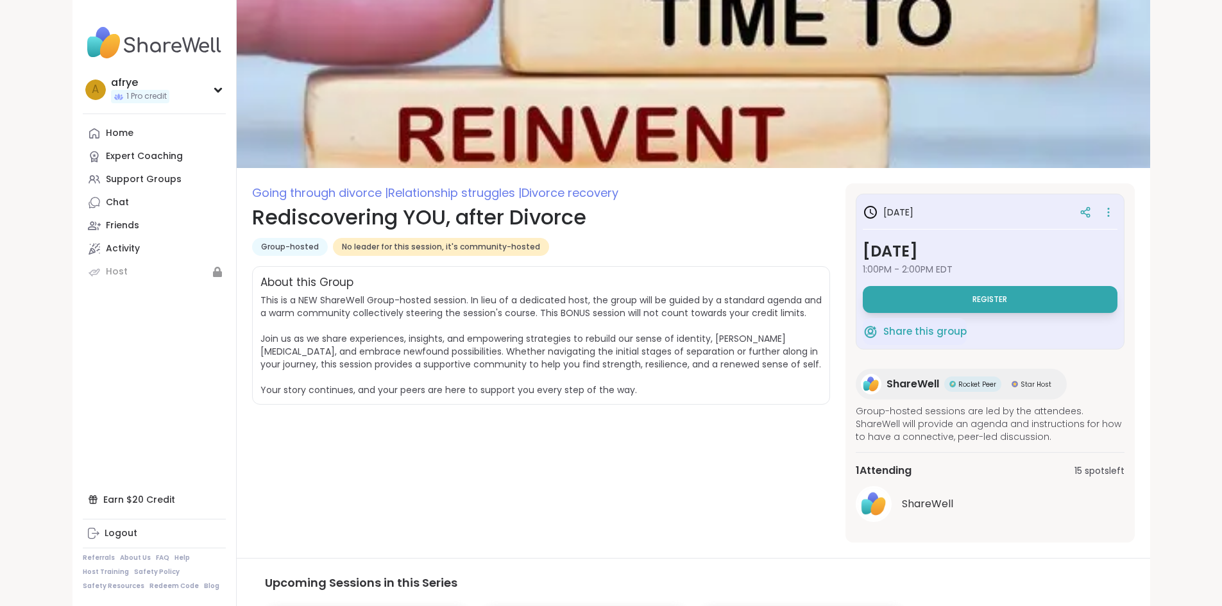
scroll to position [1, 0]
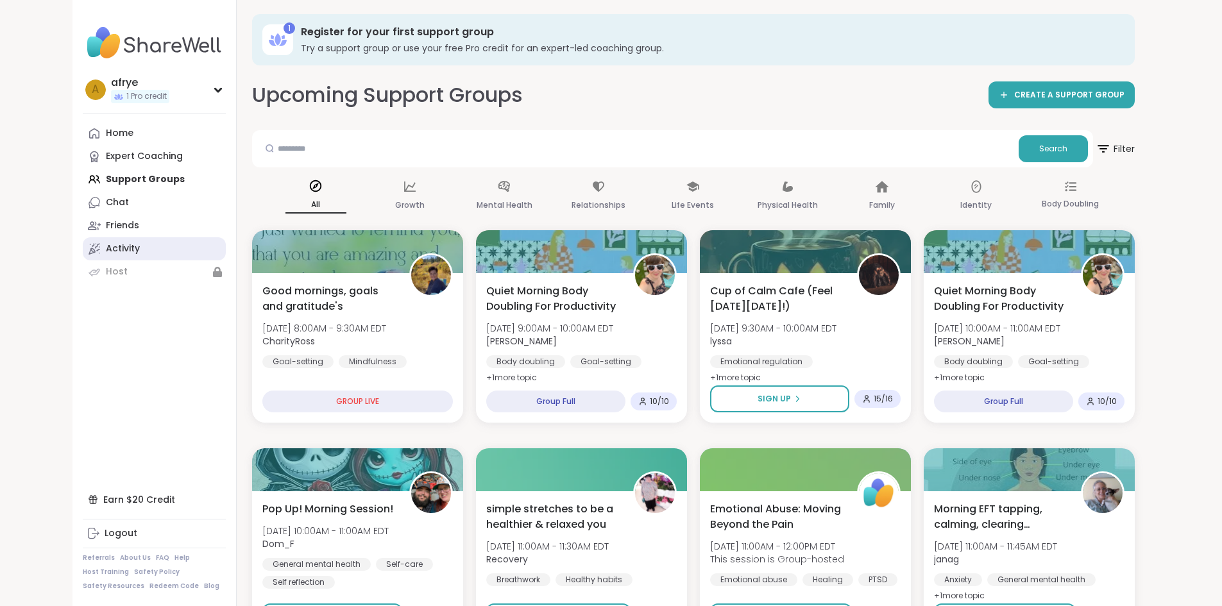
click at [106, 245] on div "Activity" at bounding box center [123, 249] width 34 height 13
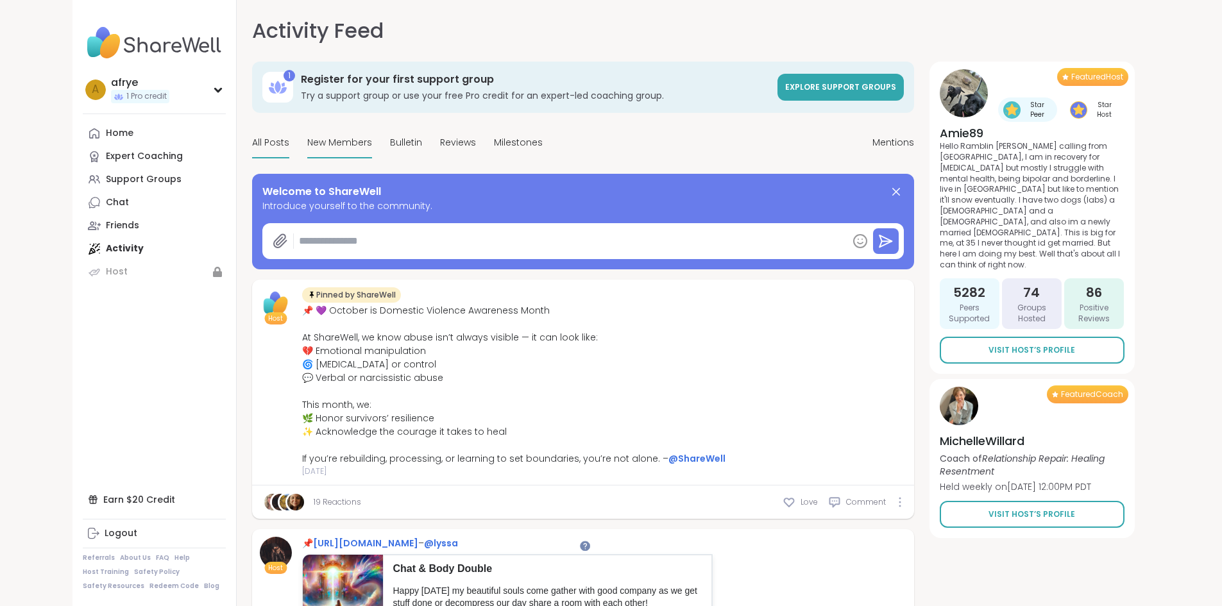
click at [307, 139] on span "New Members" at bounding box center [339, 142] width 65 height 13
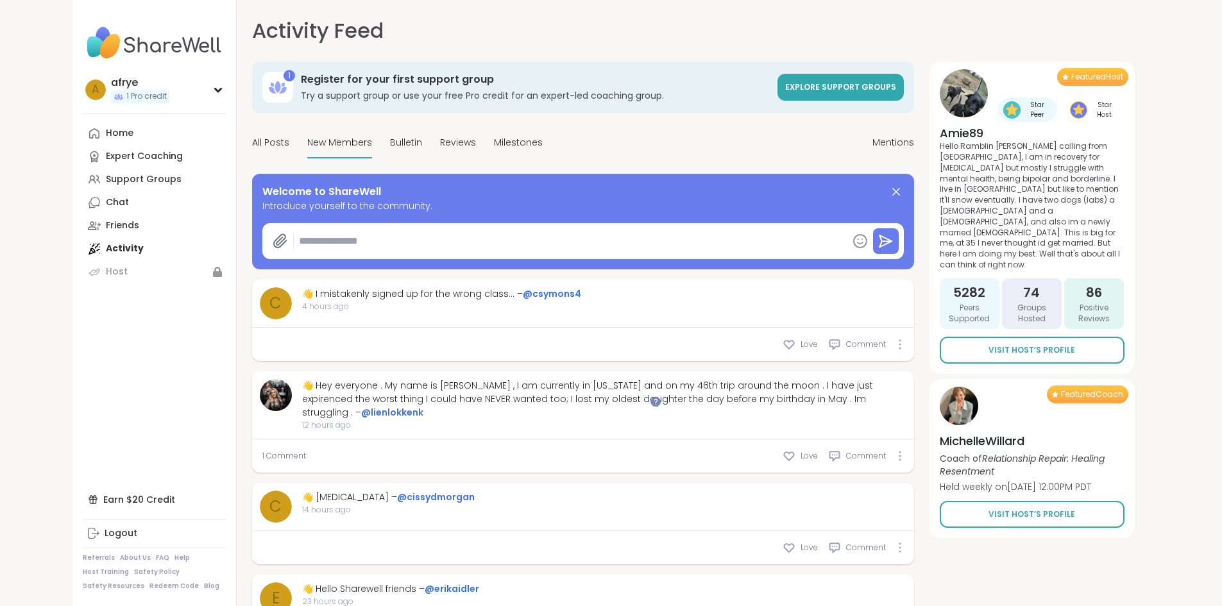
scroll to position [64, 0]
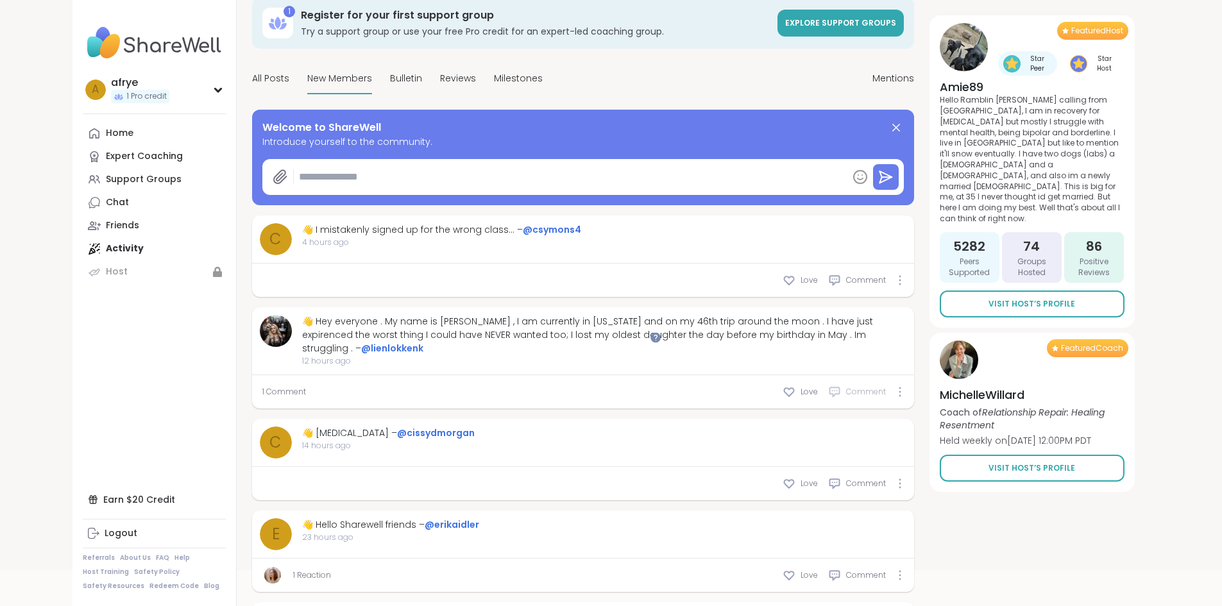
click at [886, 386] on span "Comment" at bounding box center [866, 392] width 40 height 12
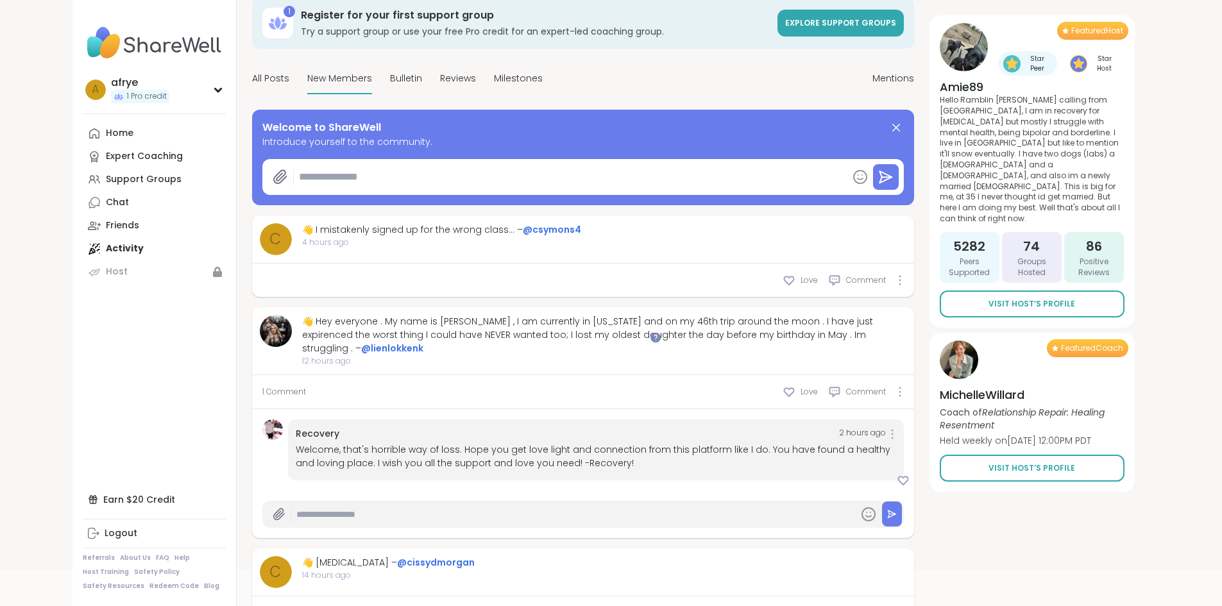
scroll to position [0, 0]
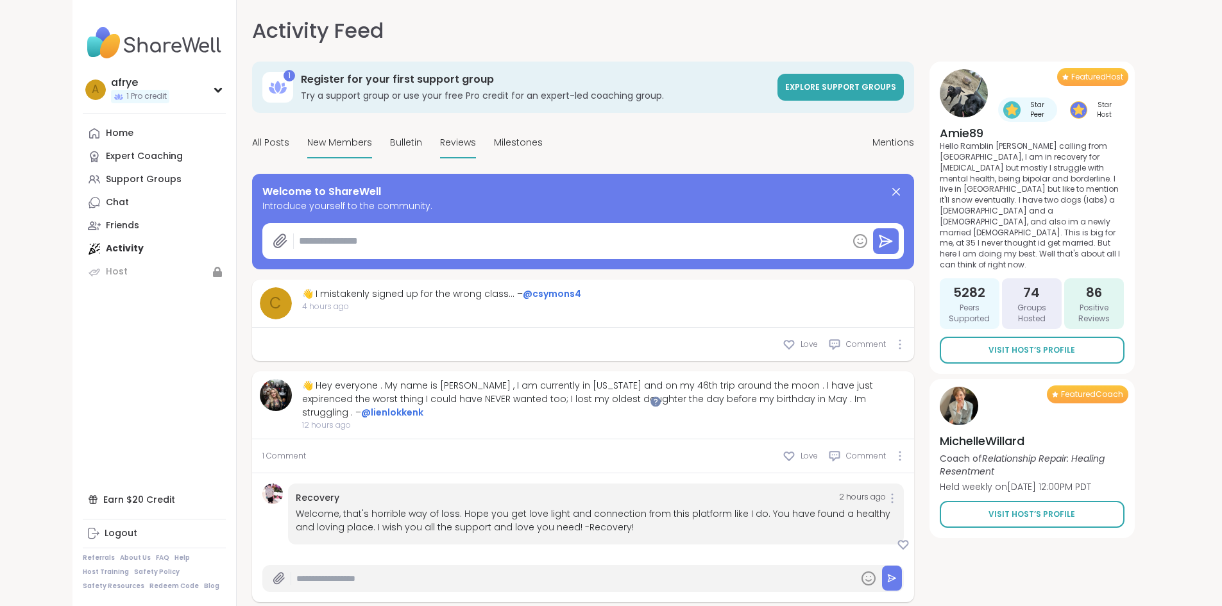
click at [440, 146] on span "Reviews" at bounding box center [458, 142] width 36 height 13
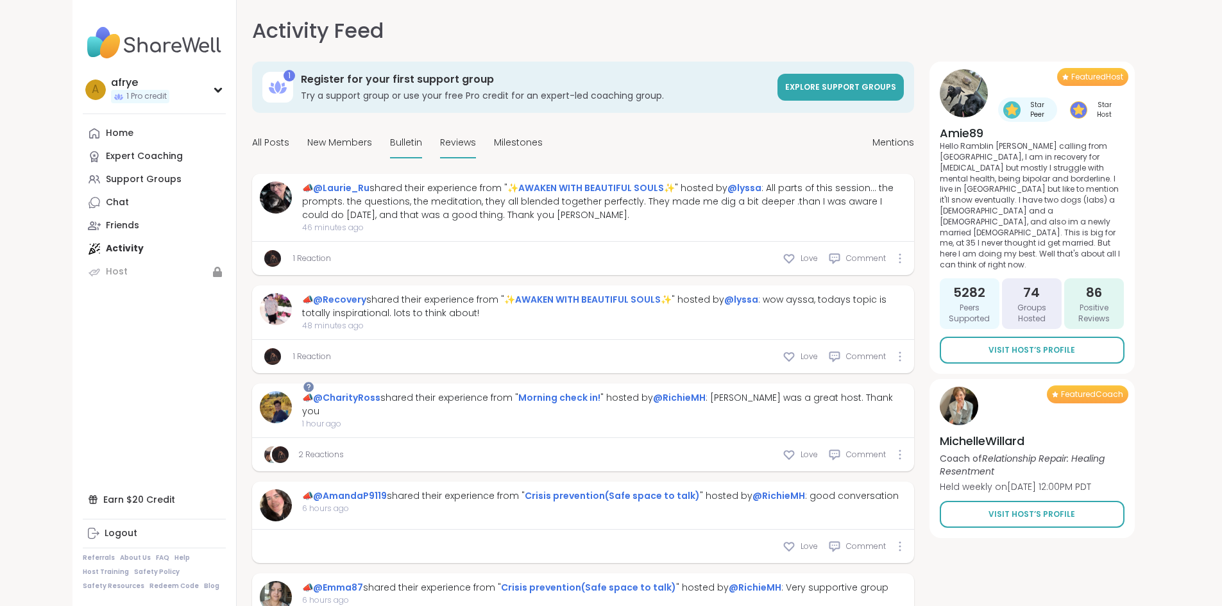
click at [390, 148] on span "Bulletin" at bounding box center [406, 142] width 32 height 13
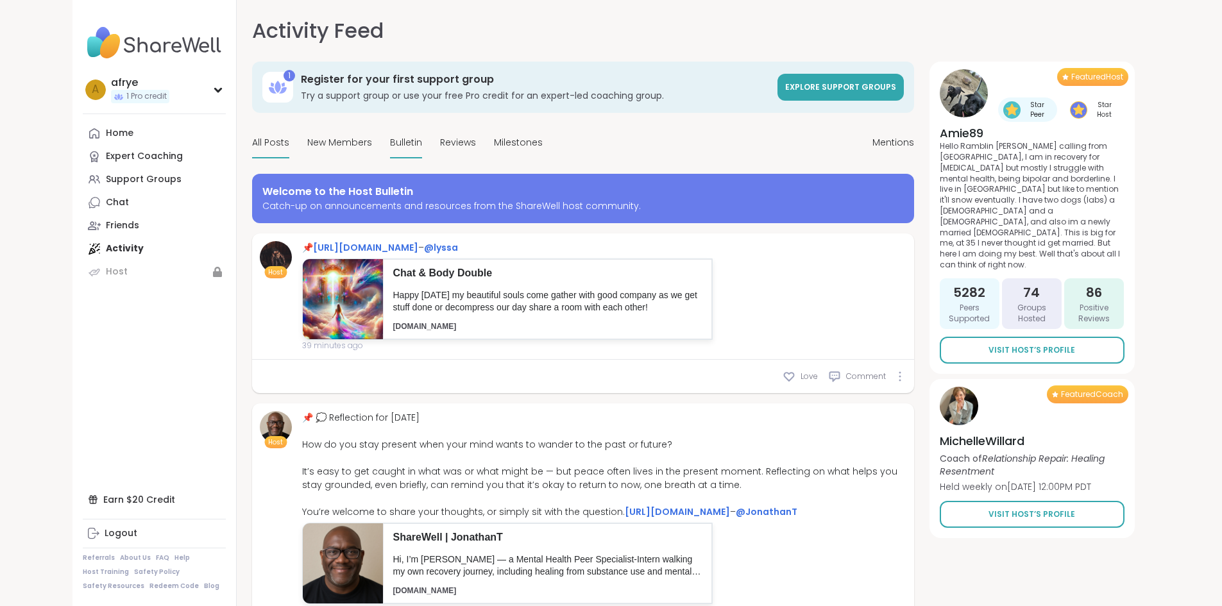
click at [252, 144] on span "All Posts" at bounding box center [270, 142] width 37 height 13
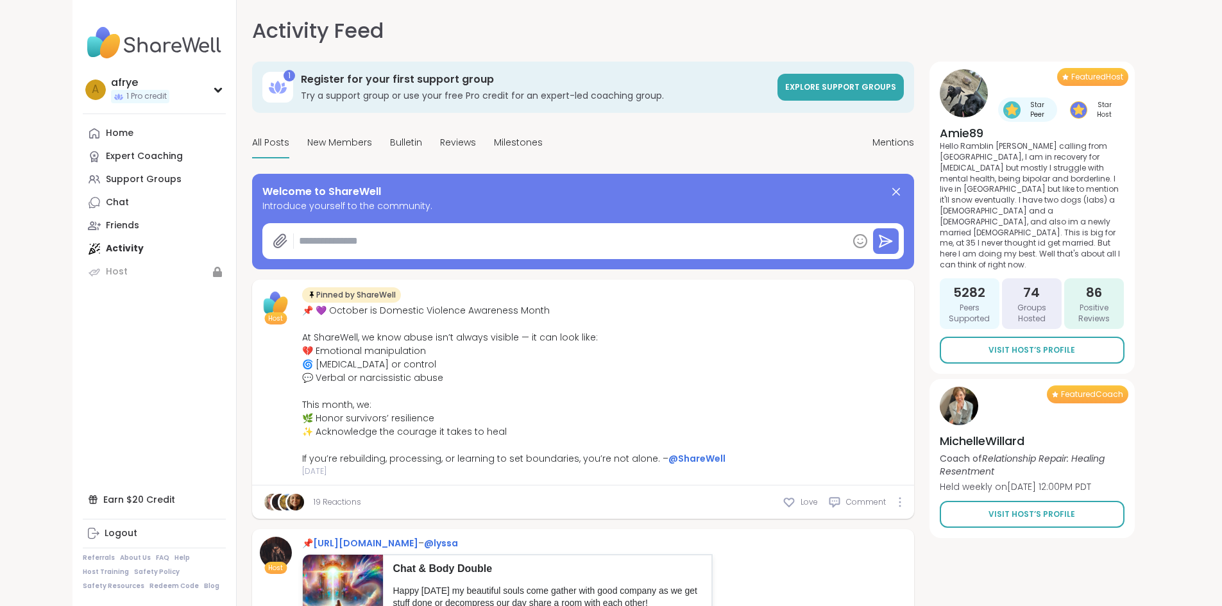
click at [158, 367] on nav "a afrye 1 Pro credit Profile Membership Settings Help Home Expert Coaching Supp…" at bounding box center [155, 303] width 164 height 606
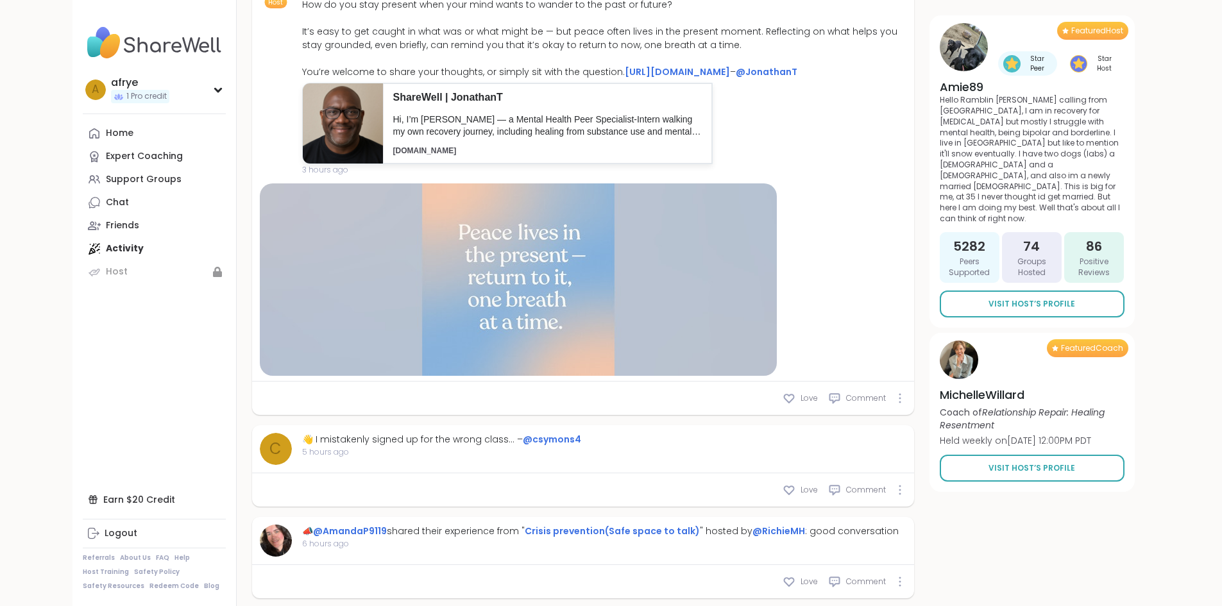
scroll to position [1027, 0]
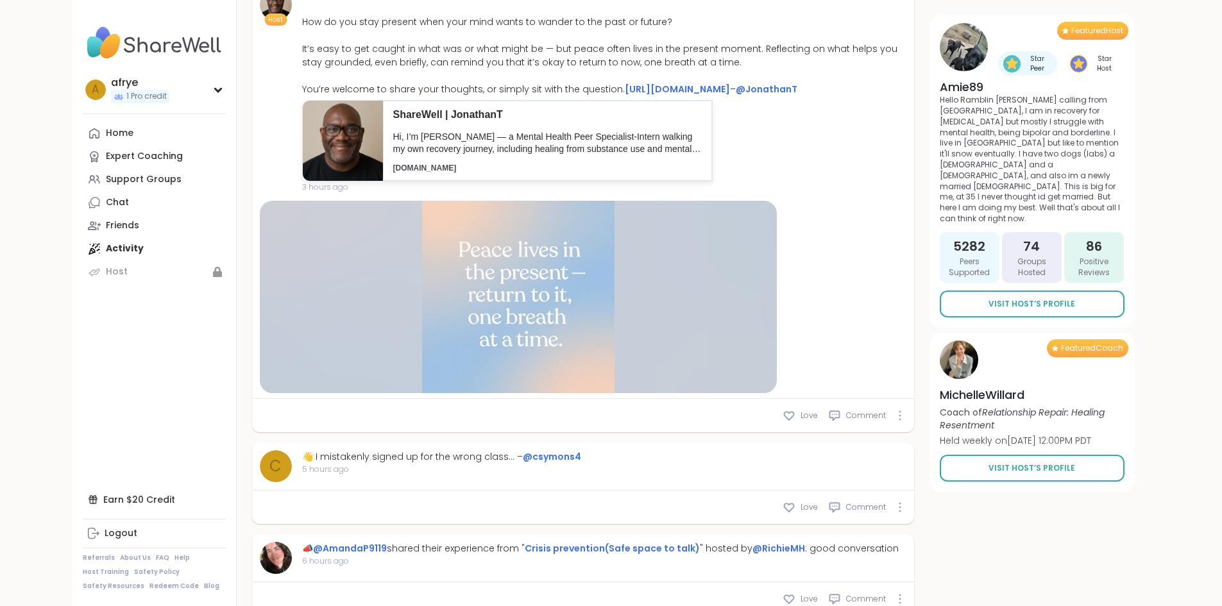
click at [534, 286] on div at bounding box center [518, 297] width 517 height 193
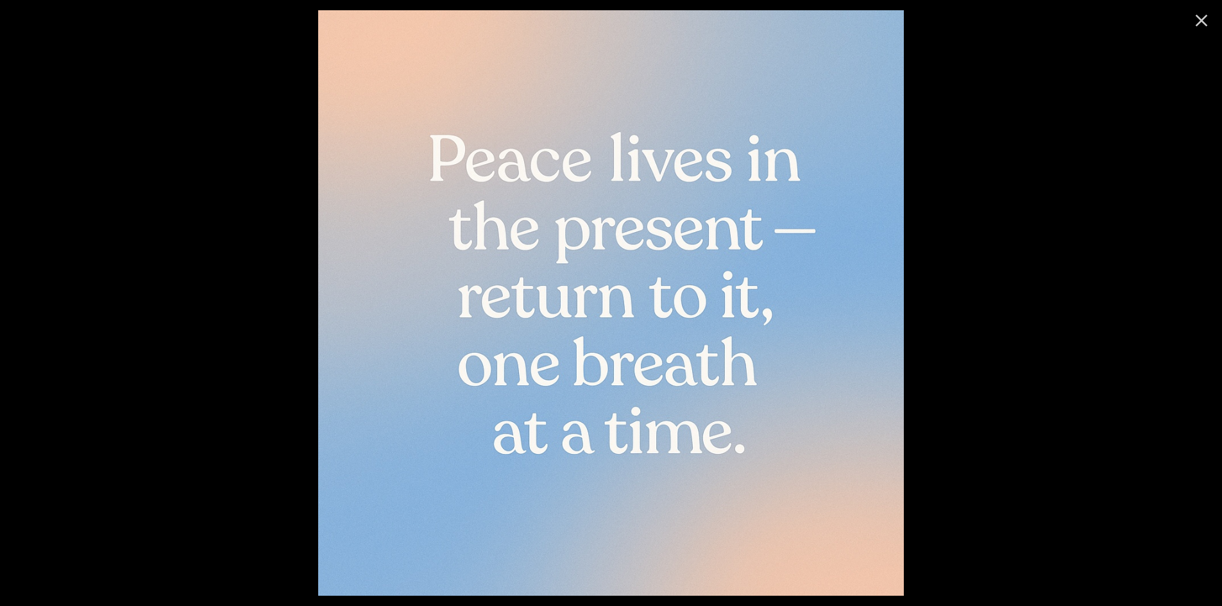
click at [1197, 20] on icon "Close" at bounding box center [1202, 20] width 21 height 21
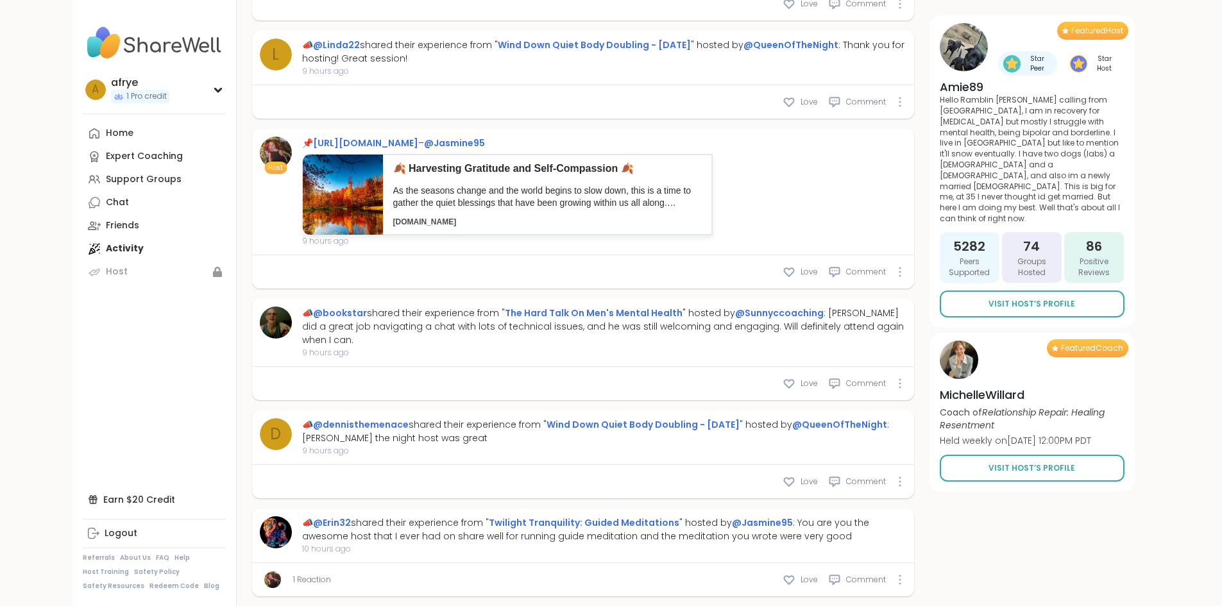
scroll to position [2437, 0]
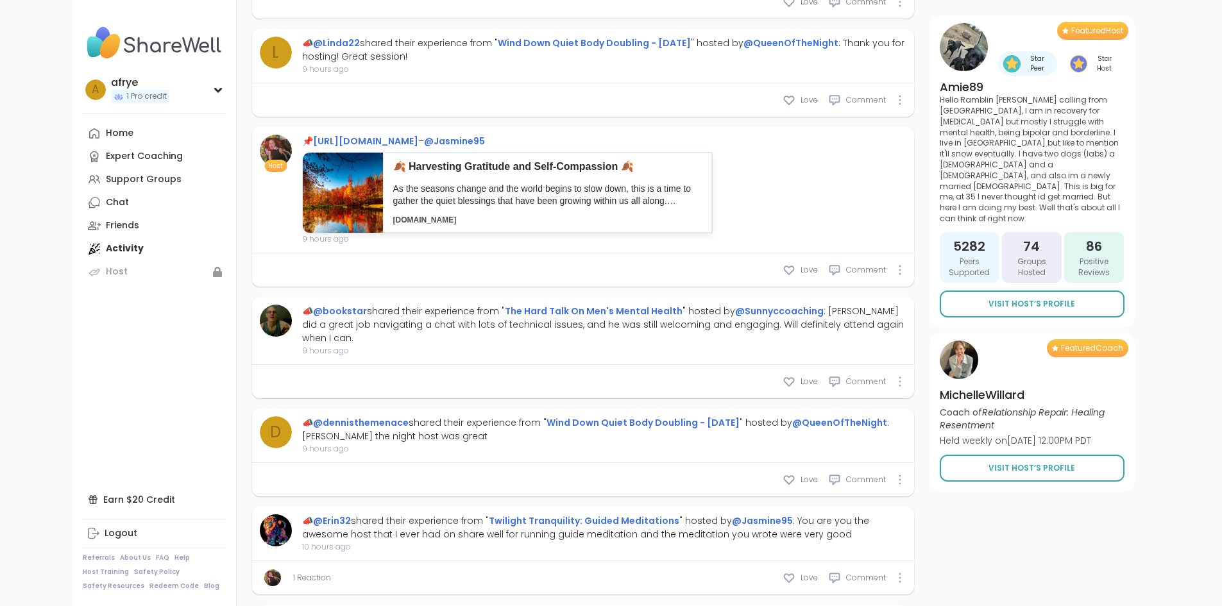
type textarea "*"
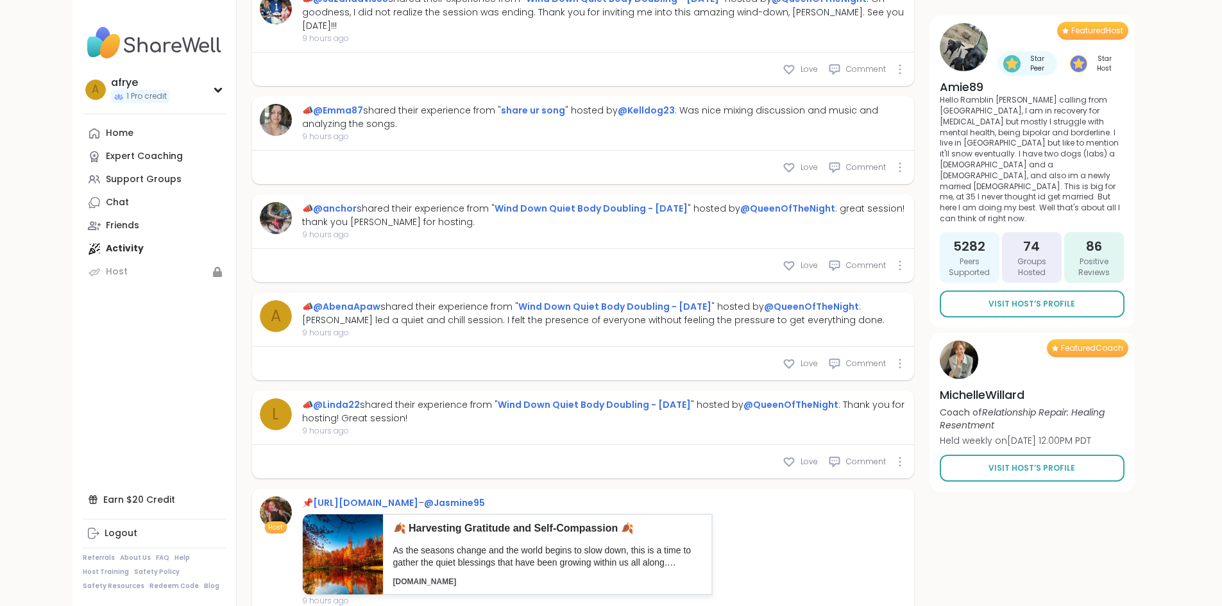
scroll to position [1988, 0]
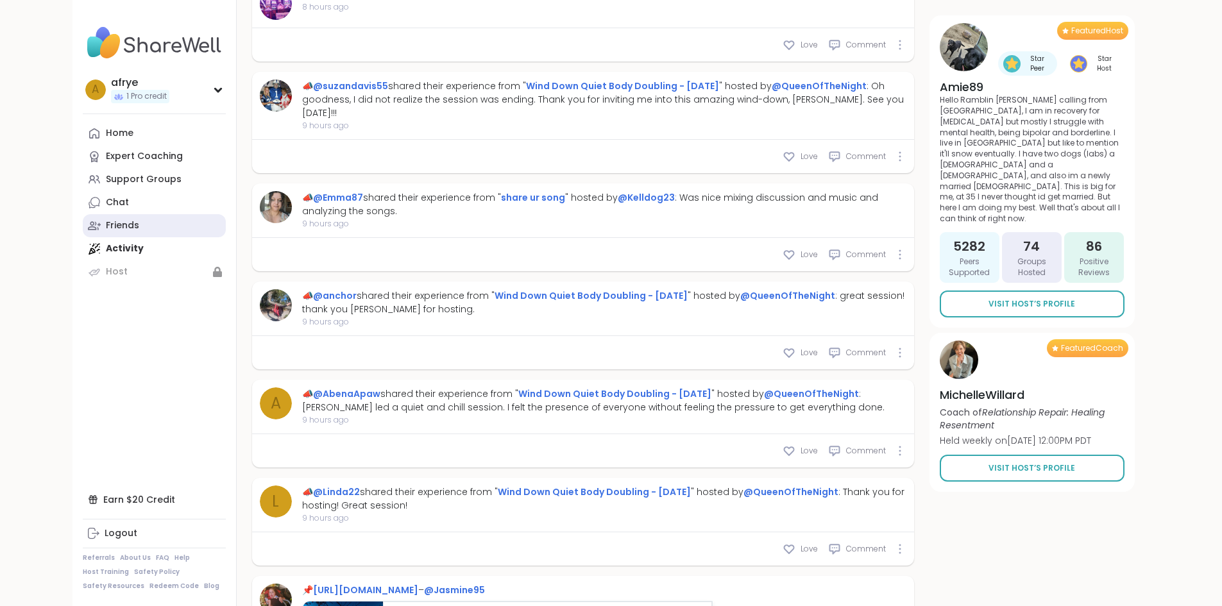
click at [106, 221] on div "Friends" at bounding box center [122, 225] width 33 height 13
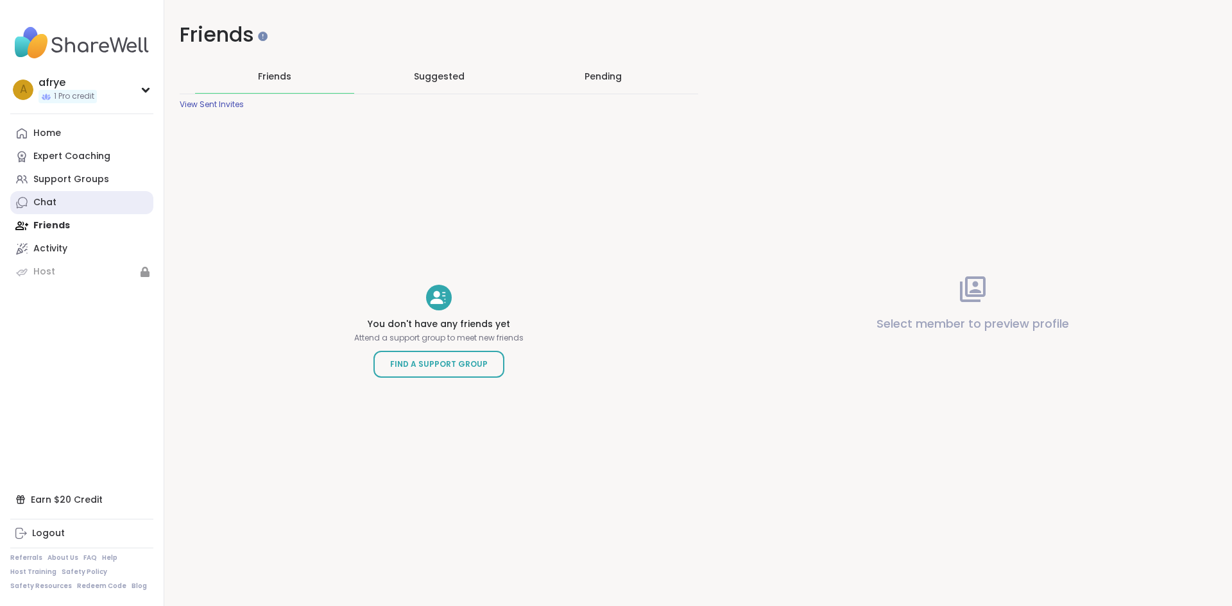
click at [42, 200] on div "Chat" at bounding box center [44, 202] width 23 height 13
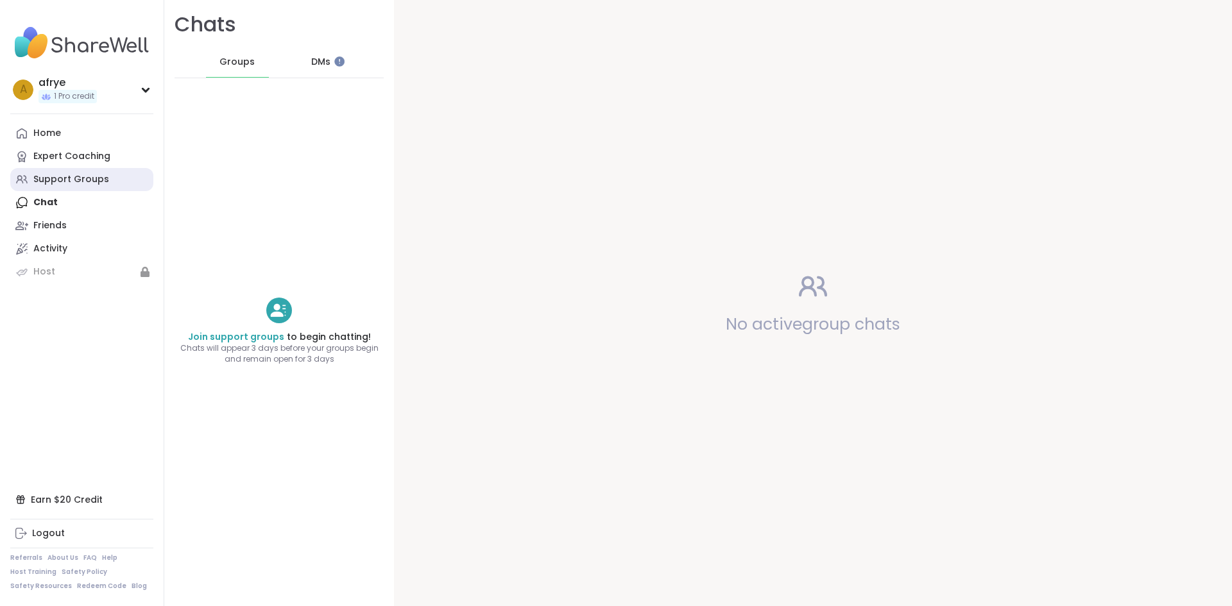
click at [47, 183] on div "Support Groups" at bounding box center [71, 179] width 76 height 13
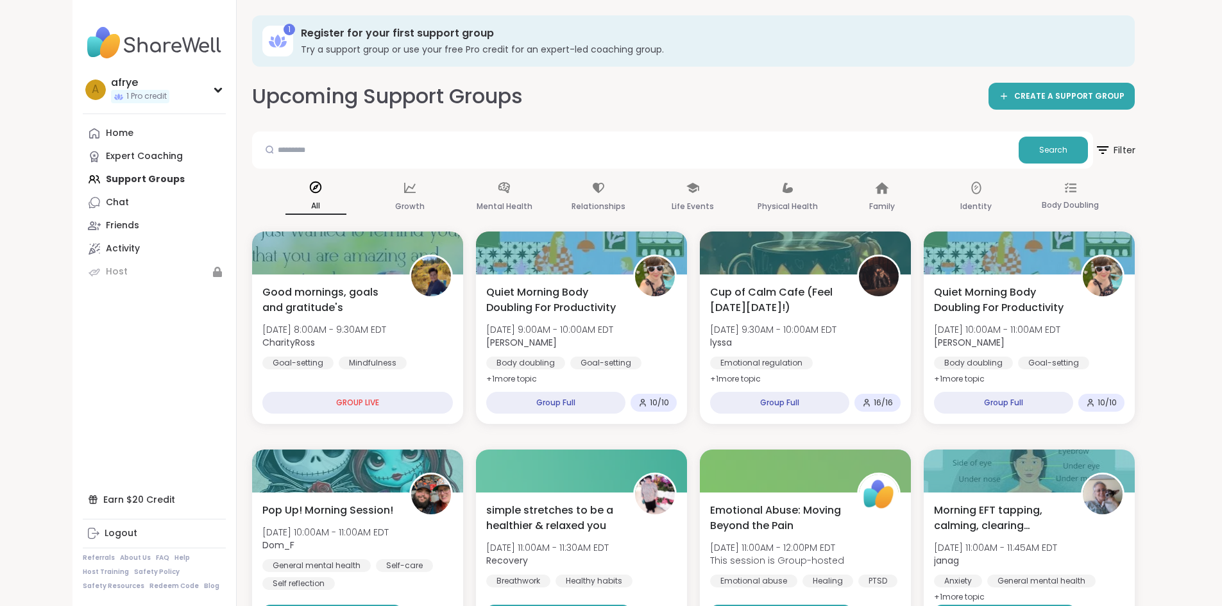
click at [1136, 152] on span "Filter" at bounding box center [1115, 150] width 41 height 32
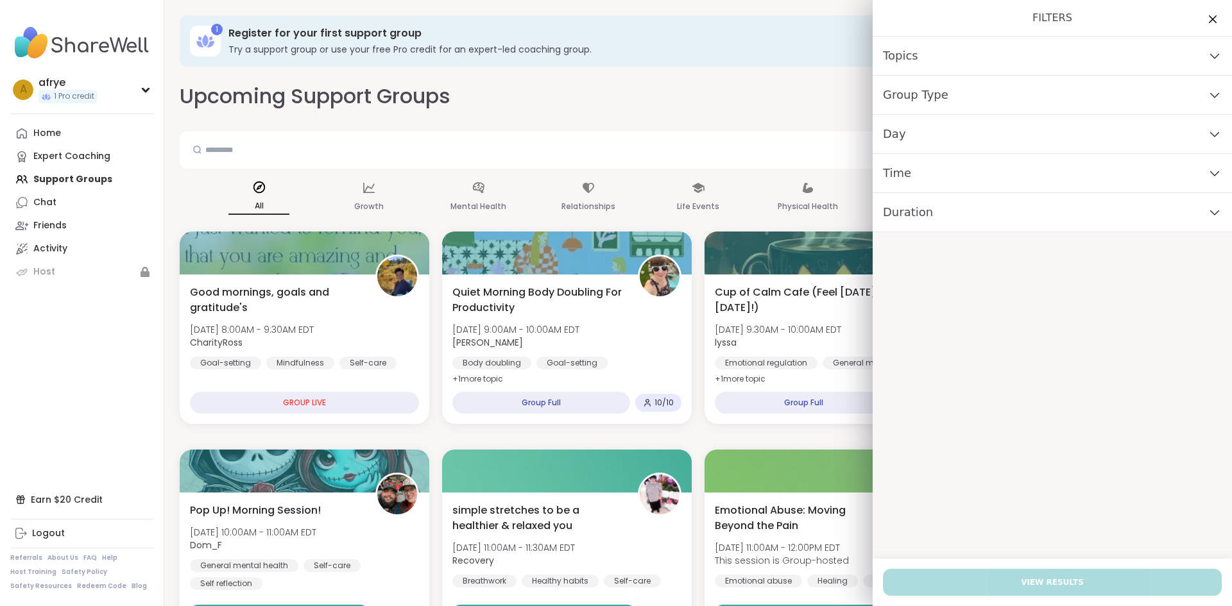
click at [764, 102] on div "Upcoming Support Groups CREATE A SUPPORT GROUP" at bounding box center [698, 96] width 1037 height 29
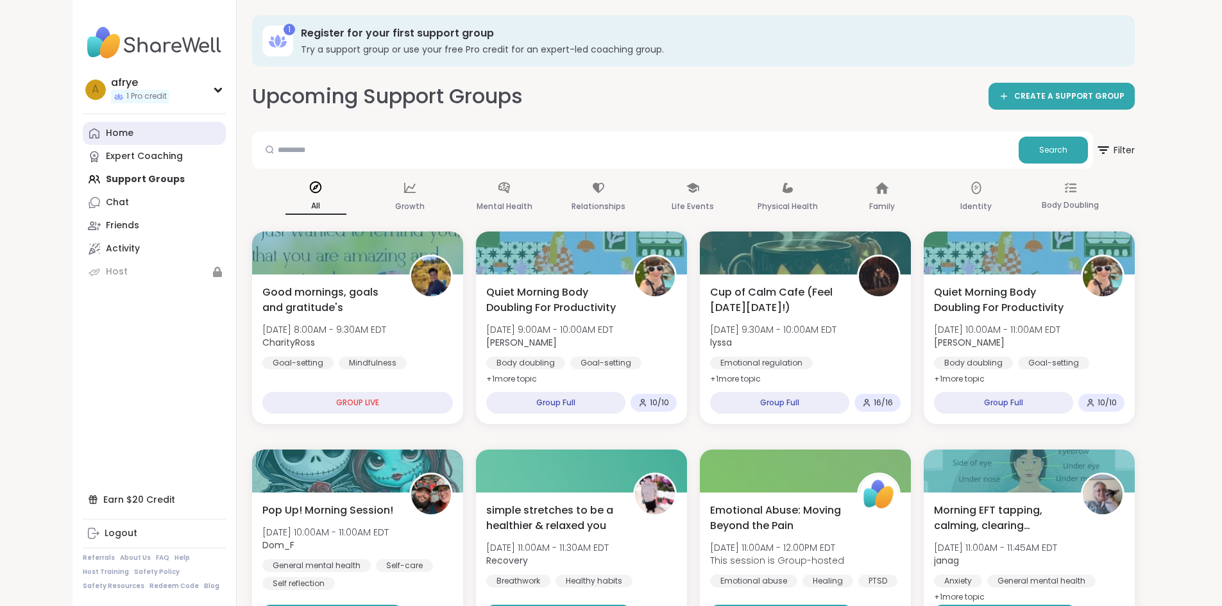
click at [106, 136] on div "Home" at bounding box center [120, 133] width 28 height 13
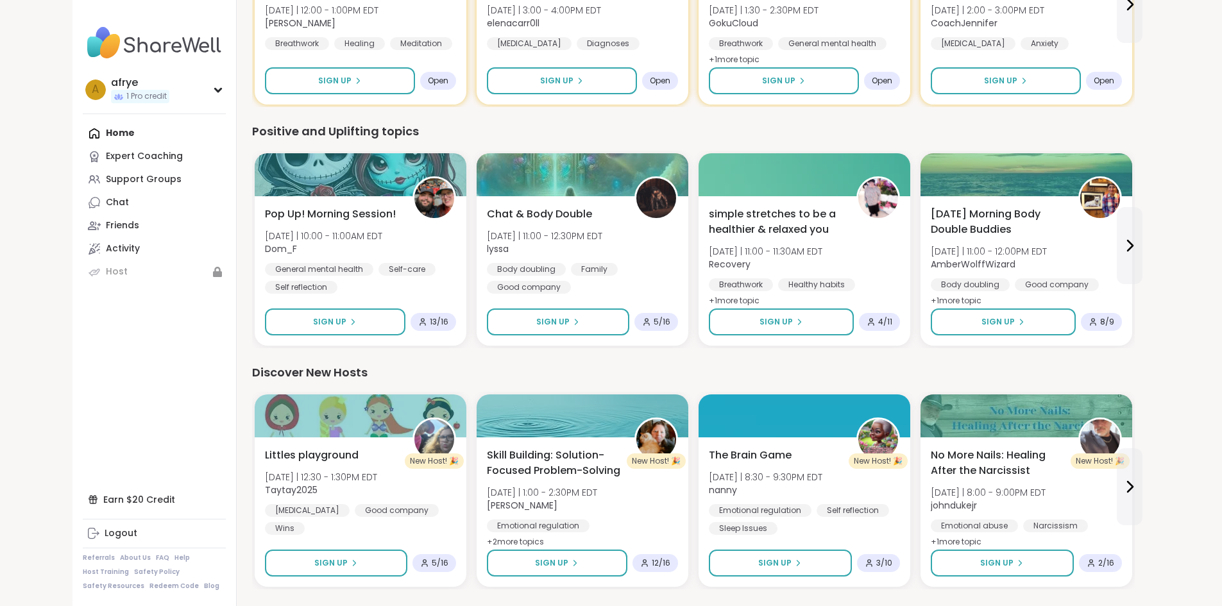
scroll to position [321, 0]
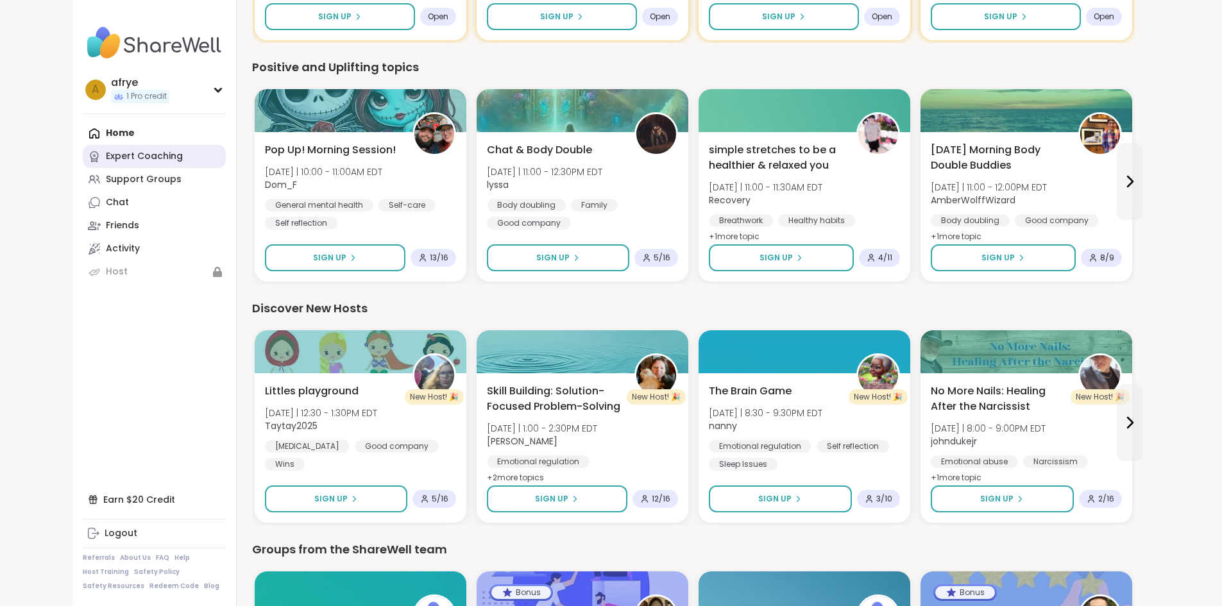
click at [106, 155] on div "Expert Coaching" at bounding box center [144, 156] width 77 height 13
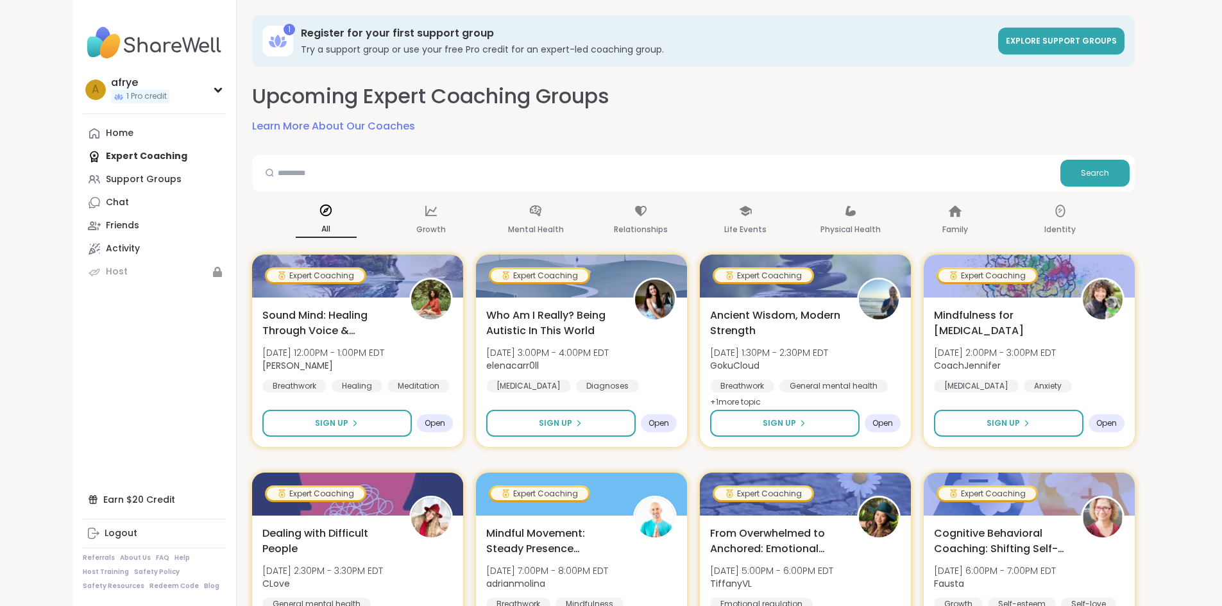
click at [263, 124] on link "Learn More About Our Coaches" at bounding box center [333, 126] width 163 height 15
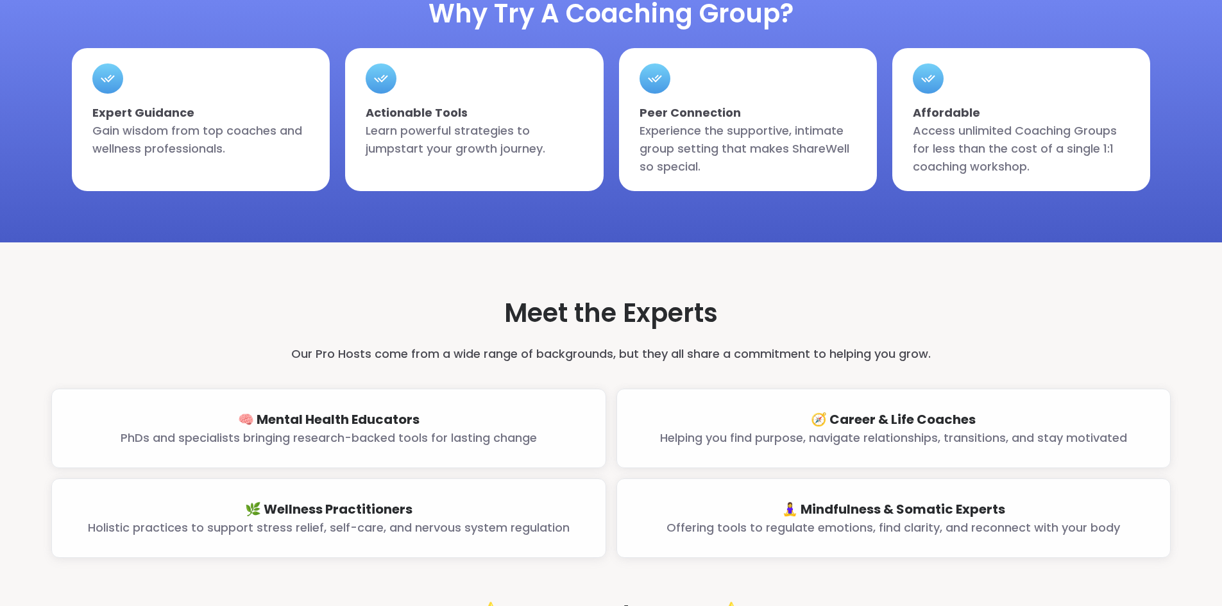
scroll to position [770, 0]
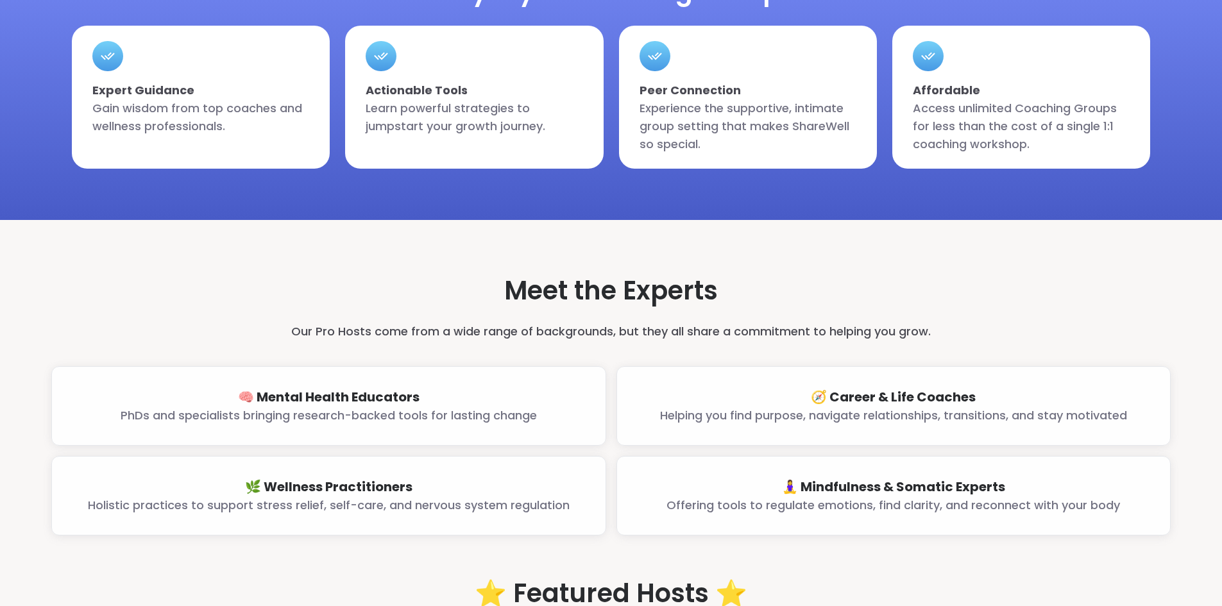
click at [46, 443] on main "ShareWell Pro Is Here Expert Guidance Meets Peer Support Learn from professiona…" at bounding box center [611, 544] width 1222 height 2527
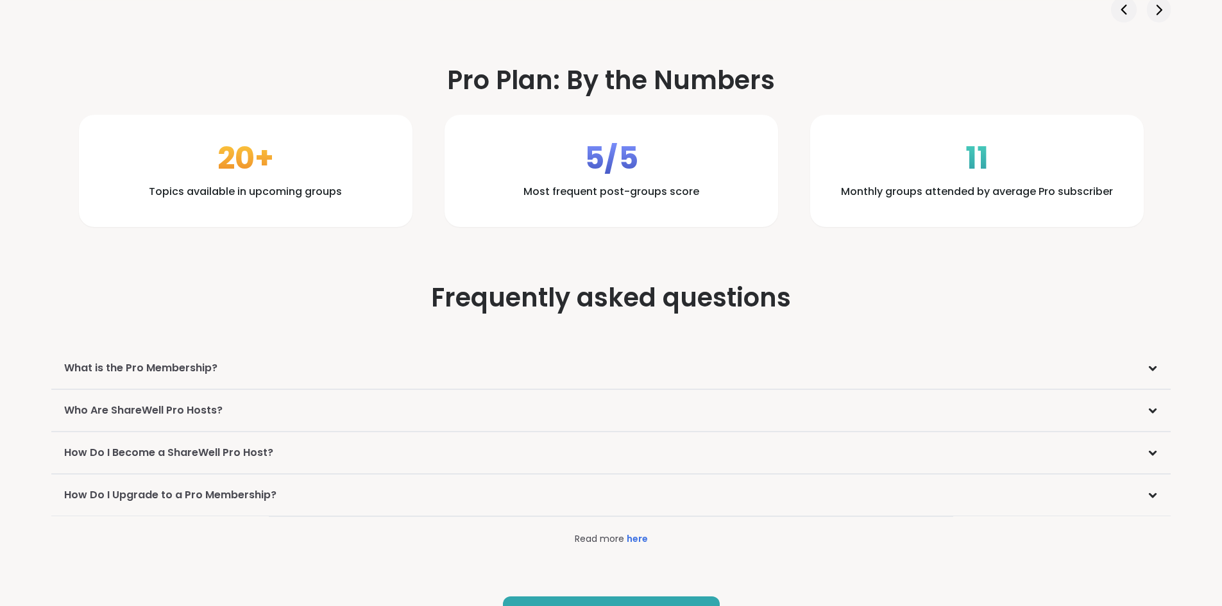
scroll to position [1604, 0]
click at [97, 368] on h3 "What is the Pro Membership?" at bounding box center [140, 366] width 153 height 15
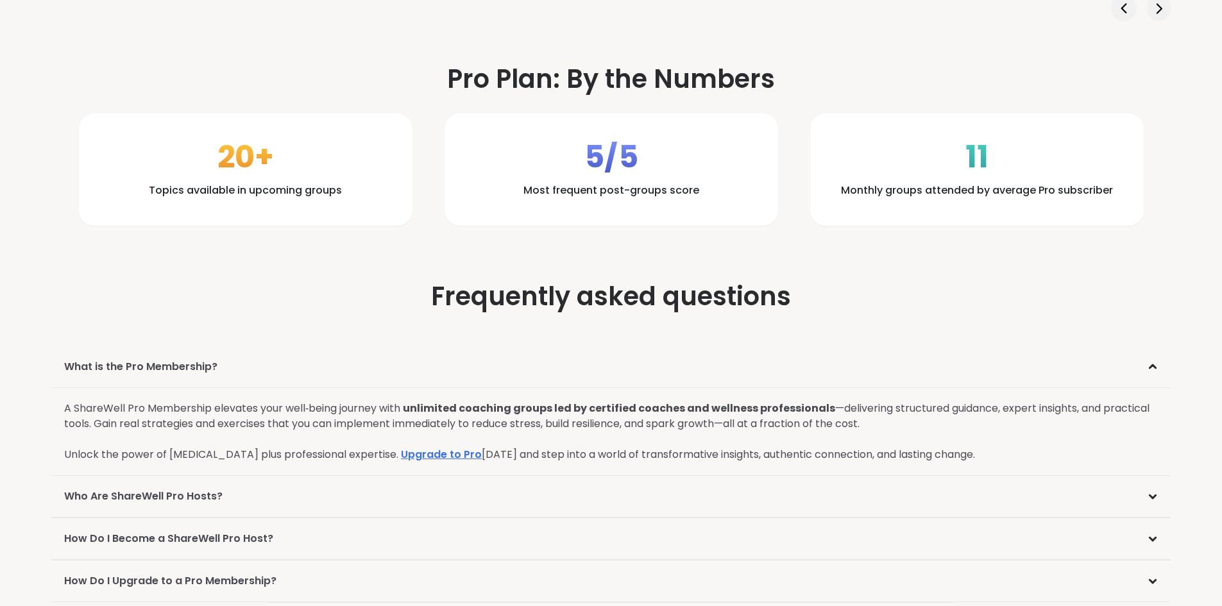
click at [413, 456] on link "Upgrade to Pro" at bounding box center [441, 454] width 81 height 15
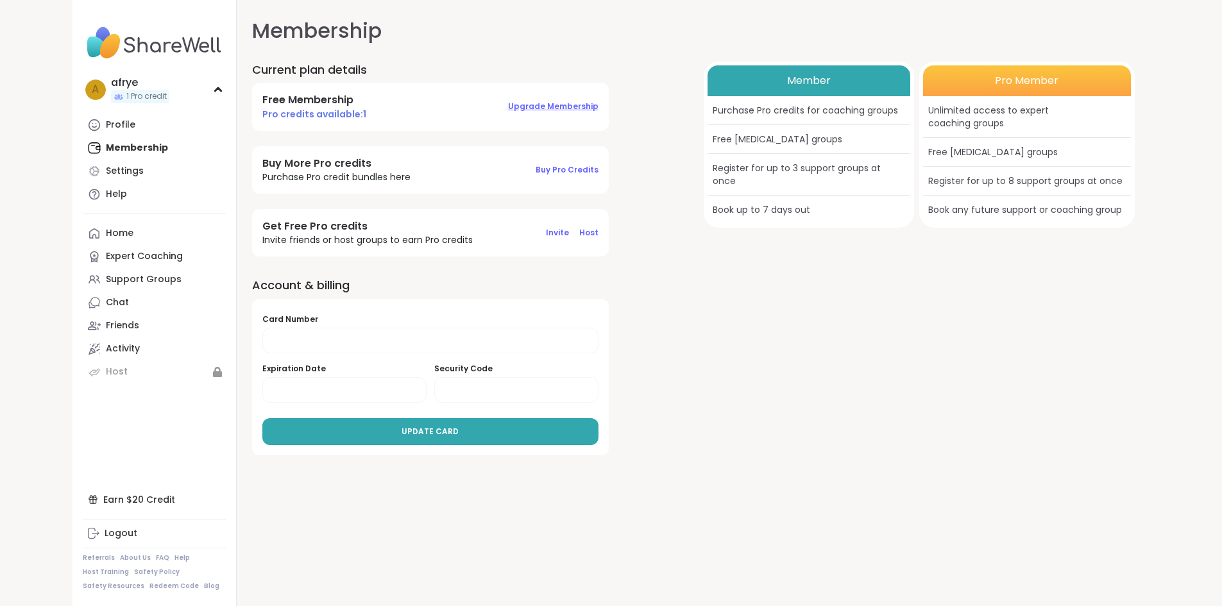
click at [508, 108] on span "Upgrade Membership" at bounding box center [553, 106] width 90 height 11
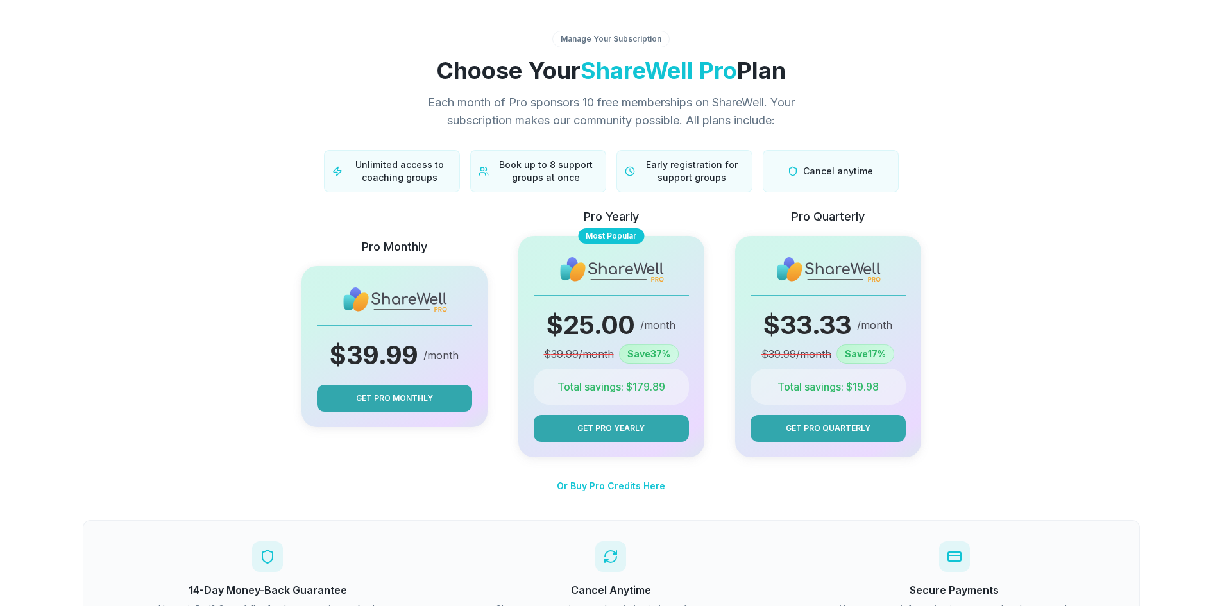
click at [1035, 182] on div "Manage Your Subscription Choose Your ShareWell Pro Plan Each month of Pro spons…" at bounding box center [612, 112] width 1058 height 162
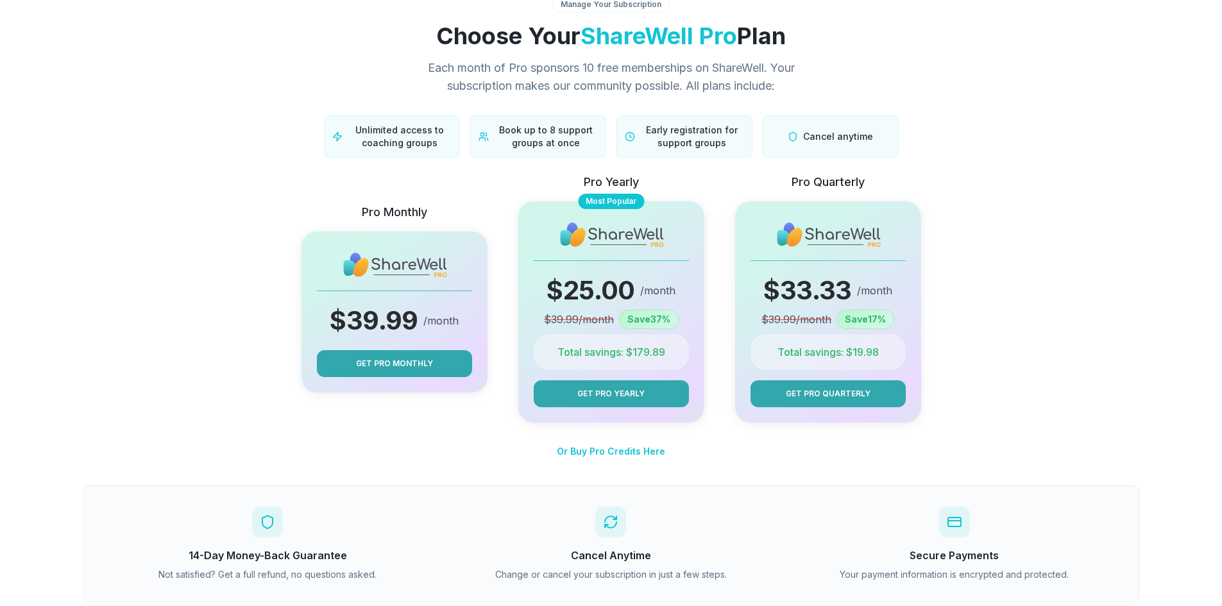
scroll to position [64, 0]
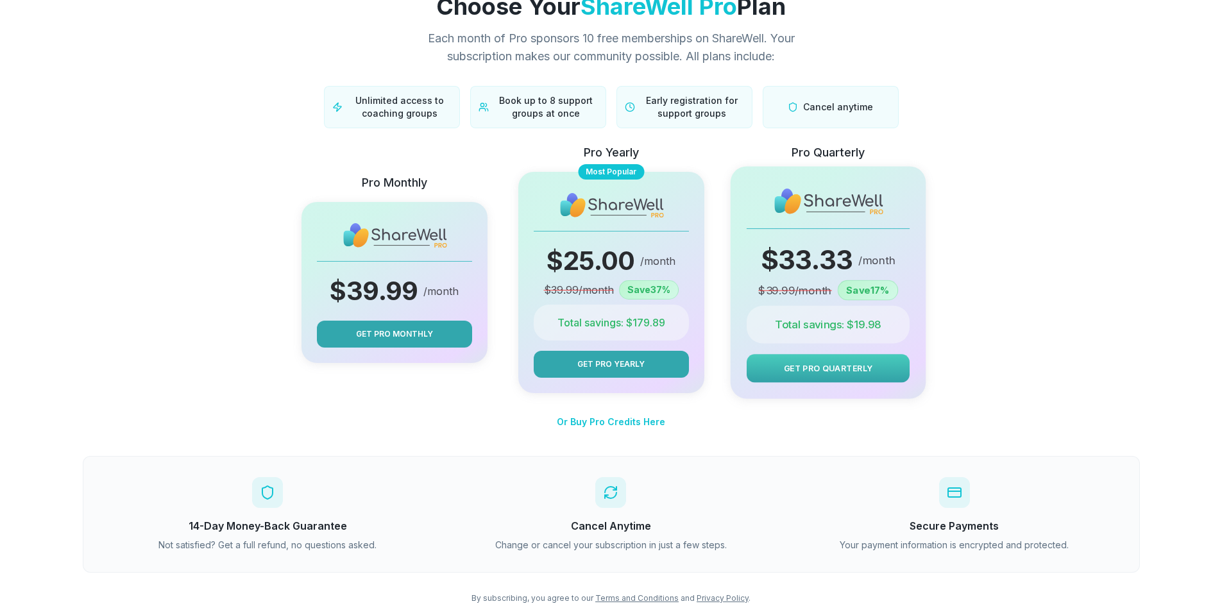
click at [830, 360] on button "Get Pro Quarterly" at bounding box center [827, 368] width 163 height 28
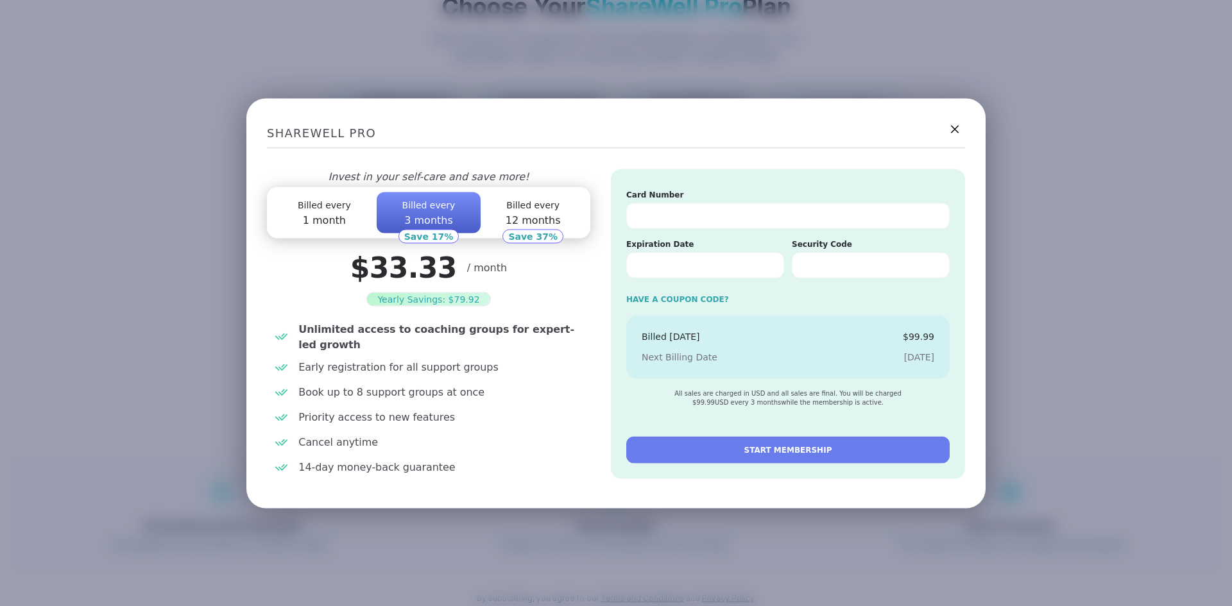
click at [537, 214] on button "Billed every 12 months" at bounding box center [533, 212] width 105 height 41
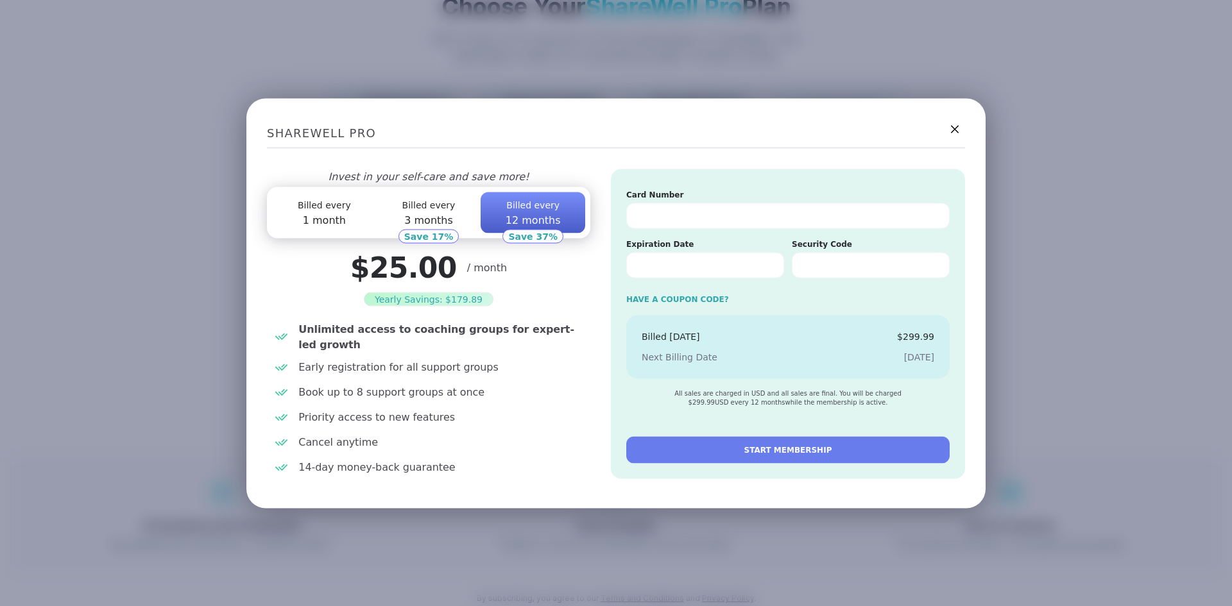
click at [434, 210] on span "Billed every" at bounding box center [428, 205] width 53 height 10
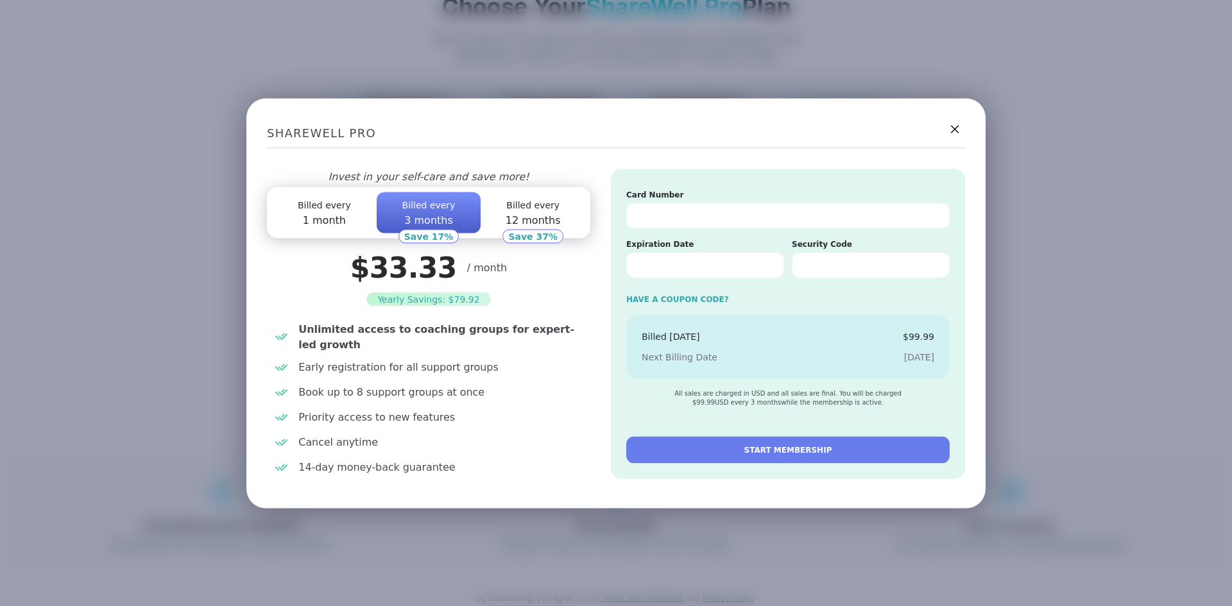
click at [524, 207] on span "Billed every" at bounding box center [532, 205] width 53 height 10
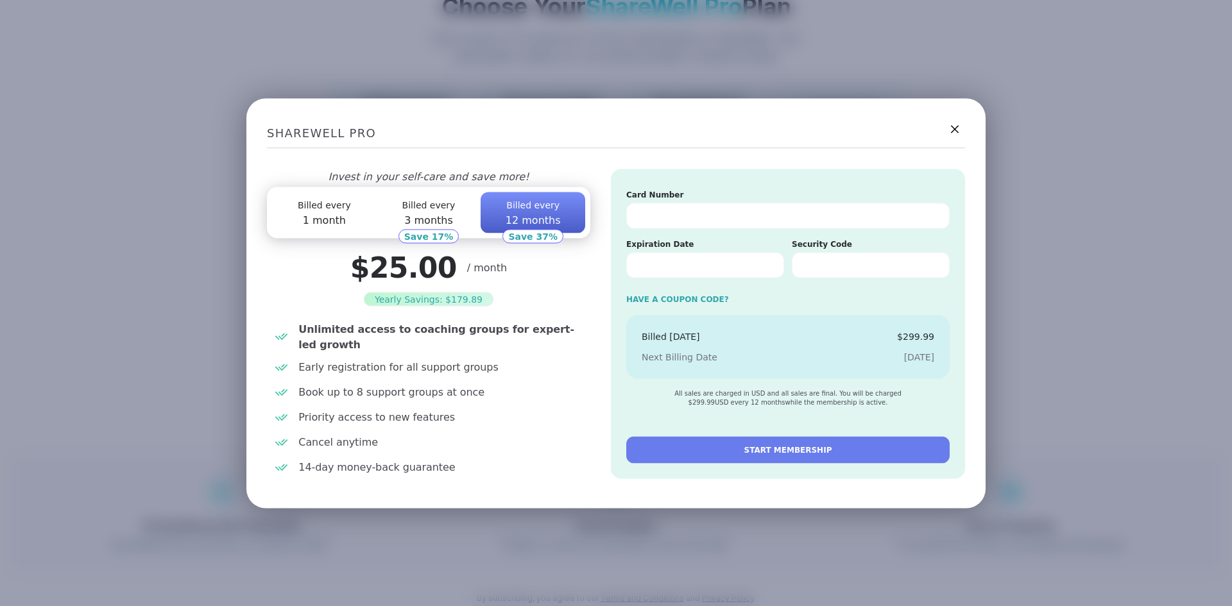
click at [319, 215] on span "1 month" at bounding box center [324, 220] width 43 height 12
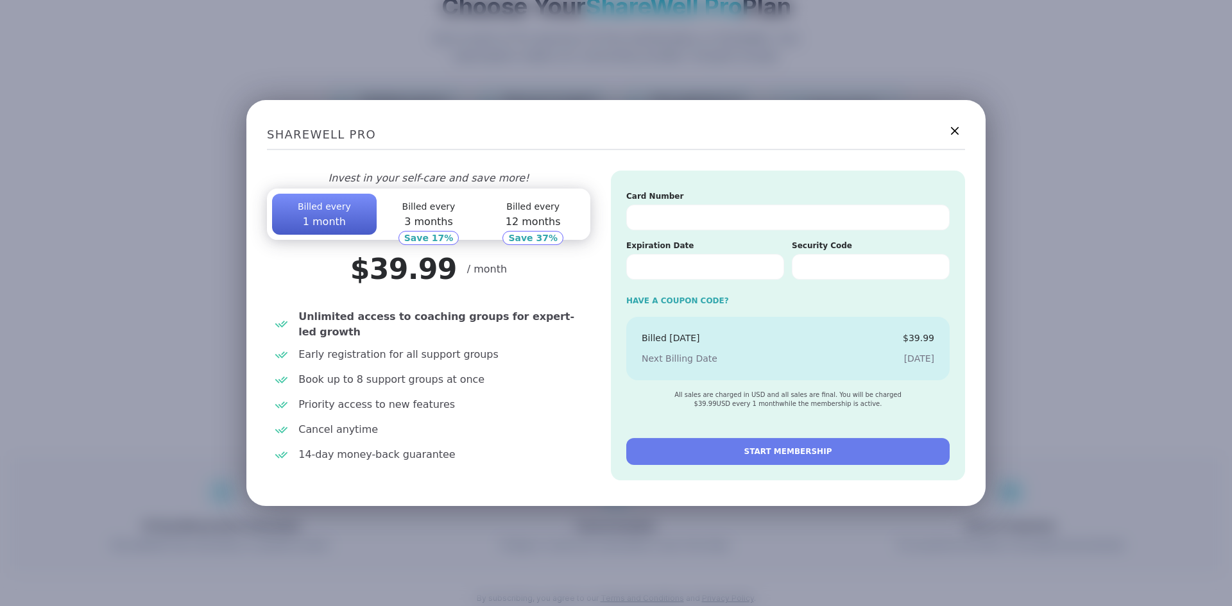
click at [524, 216] on span "12 months" at bounding box center [533, 222] width 55 height 12
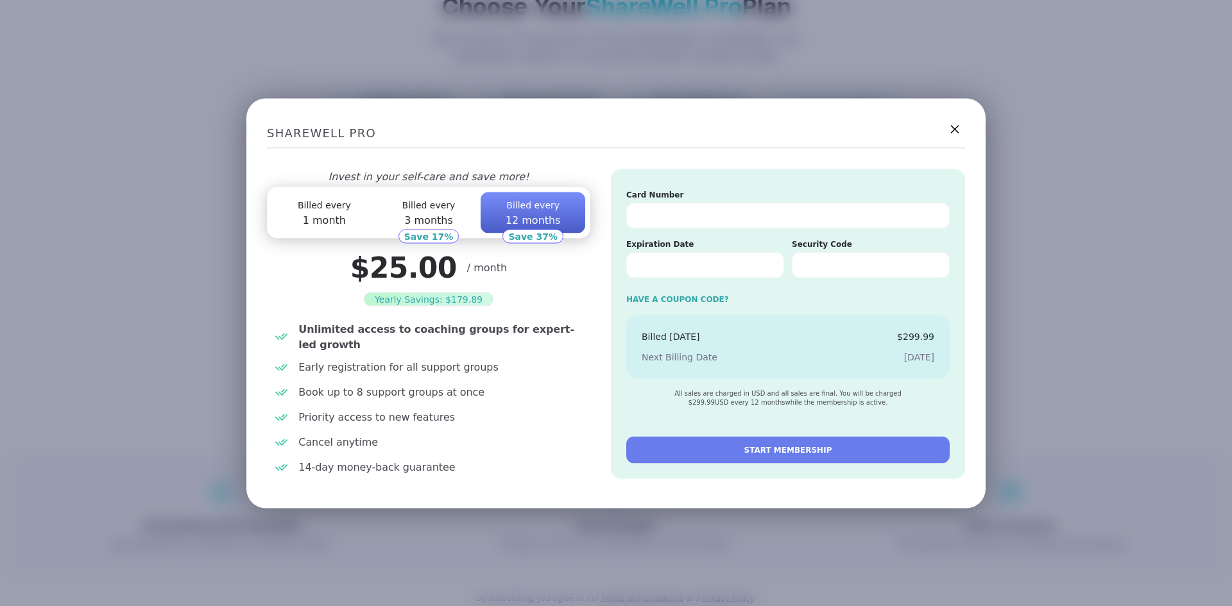
click at [951, 132] on icon at bounding box center [955, 129] width 8 height 8
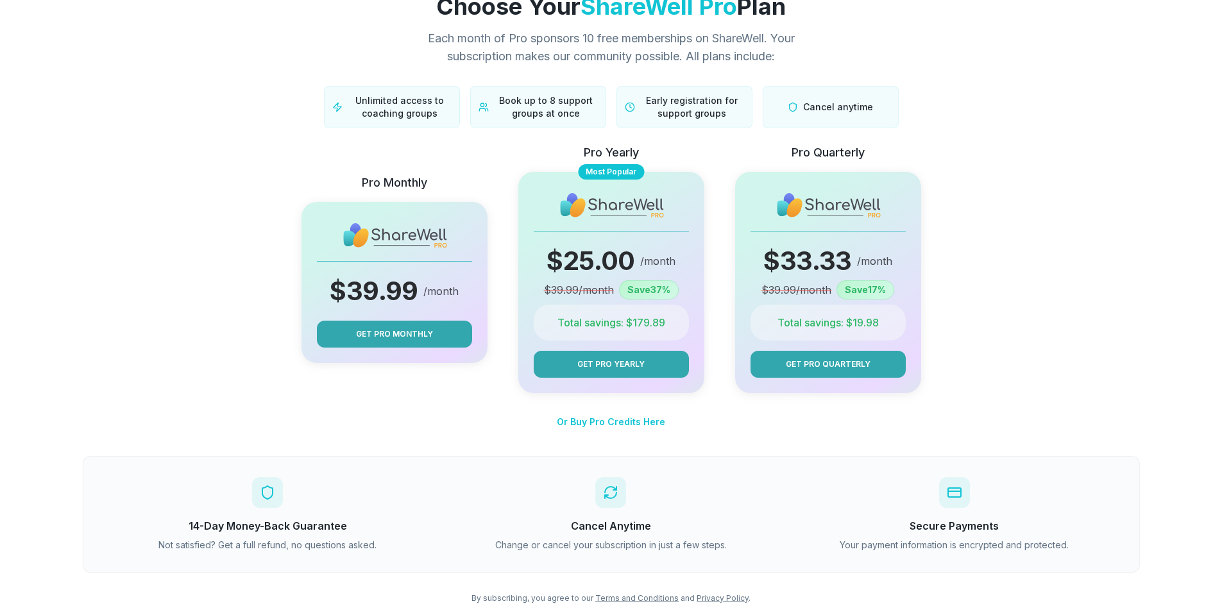
click at [212, 208] on div "Pro Monthly $ 39.99 /month Get Pro Monthly Pro Yearly Most Popular $ 25.00 /mon…" at bounding box center [611, 269] width 1016 height 250
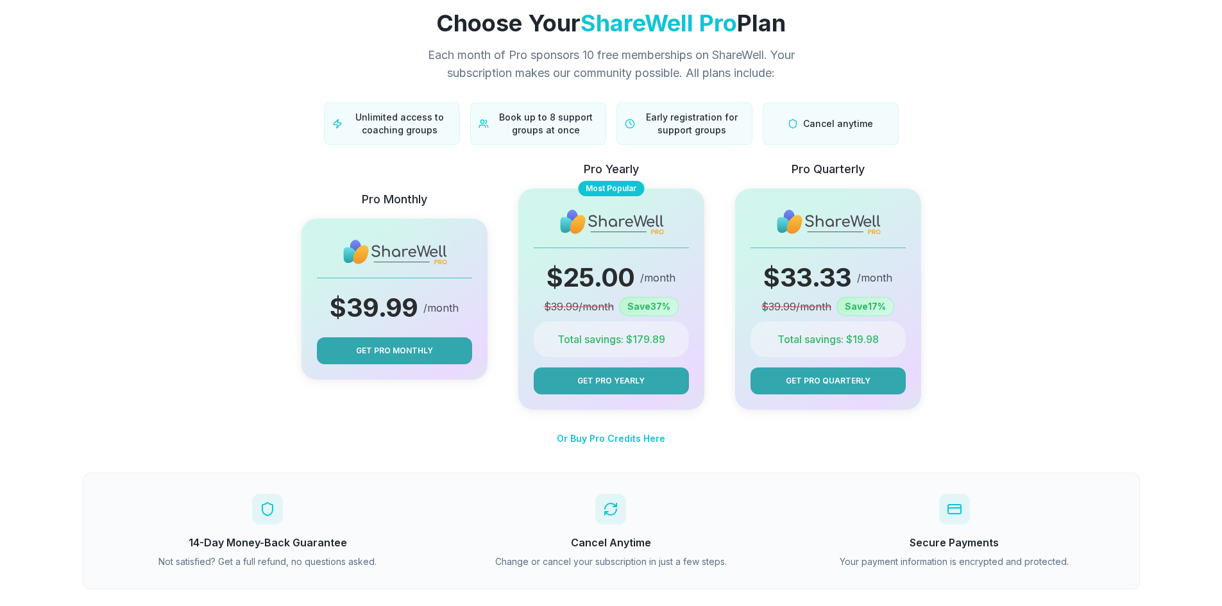
scroll to position [0, 0]
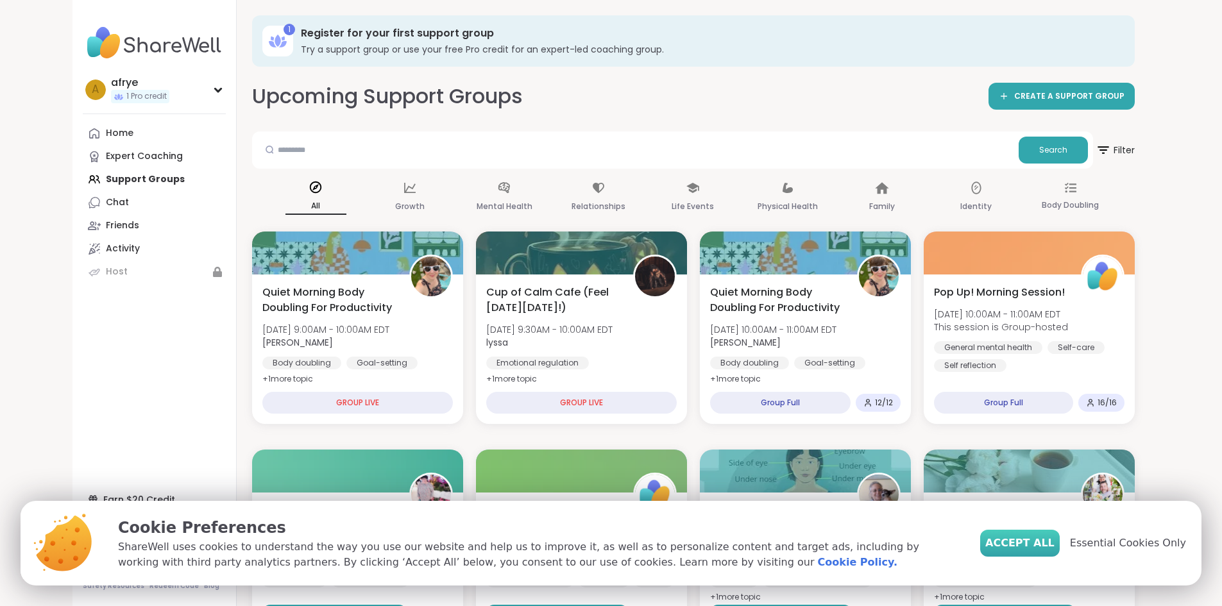
click at [1036, 542] on span "Accept All" at bounding box center [1020, 543] width 69 height 15
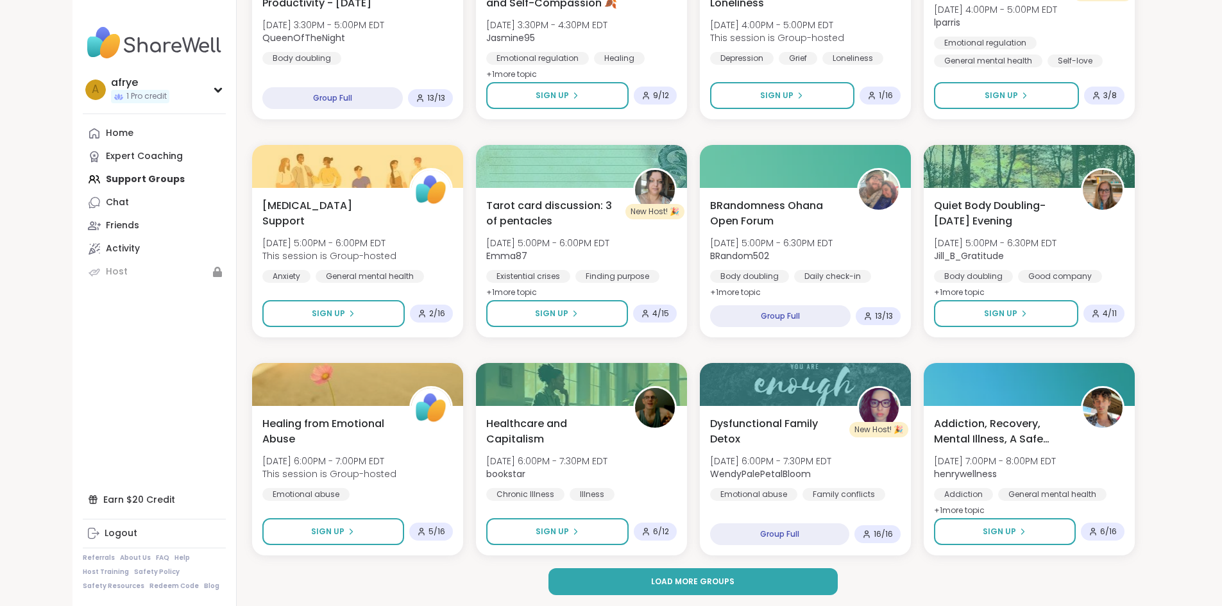
scroll to position [1616, 0]
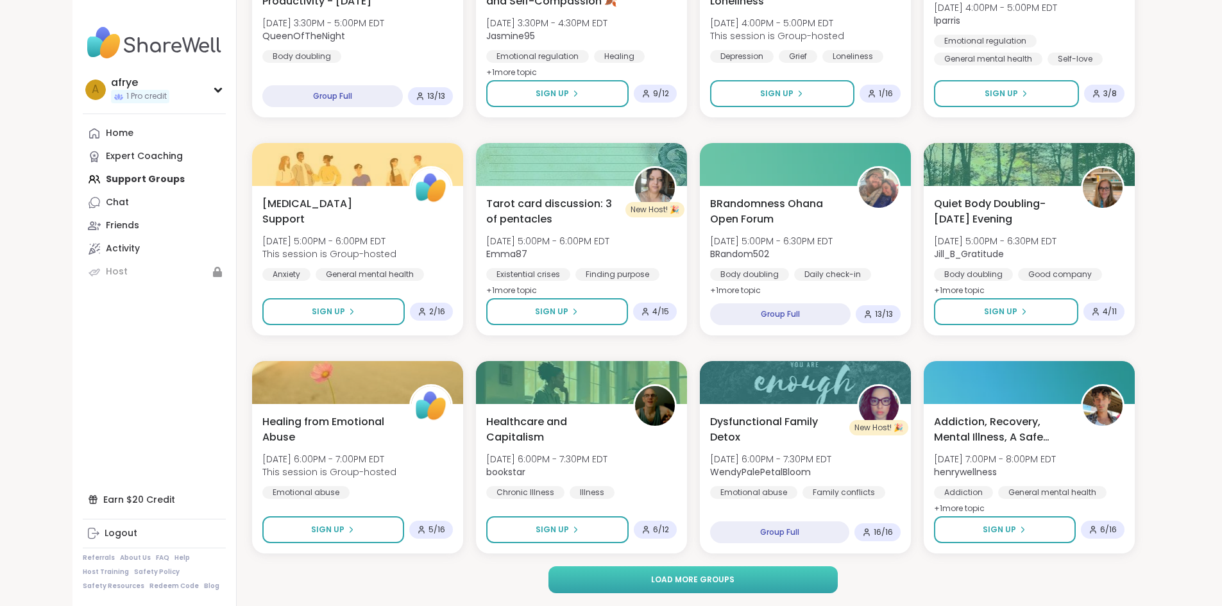
click at [666, 575] on span "Load more groups" at bounding box center [692, 580] width 83 height 12
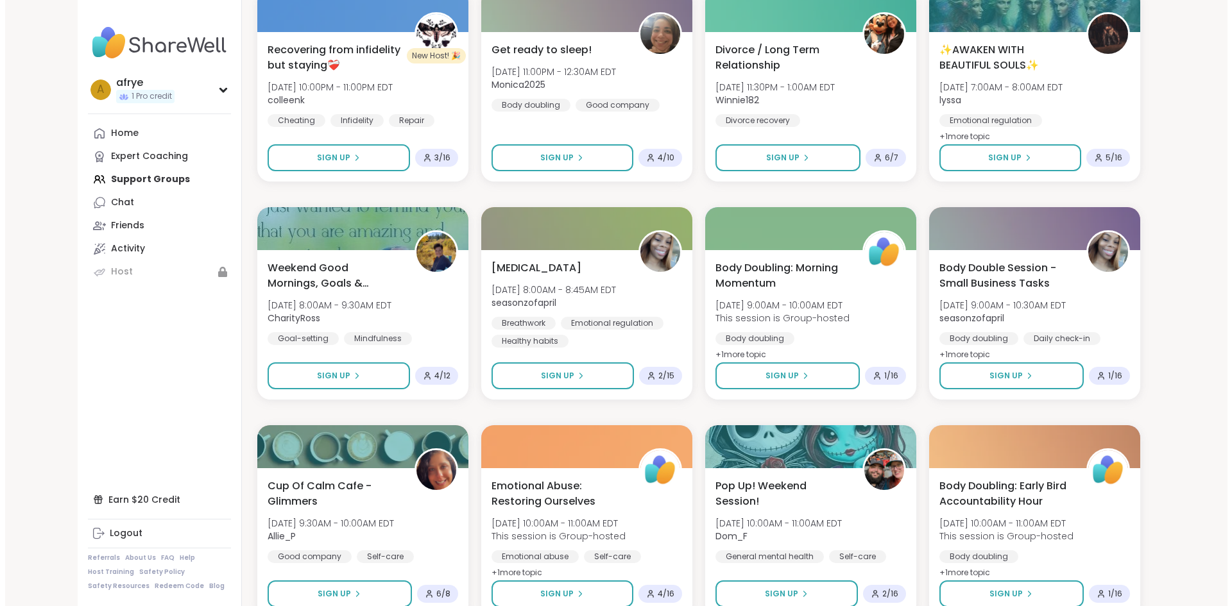
scroll to position [2707, 0]
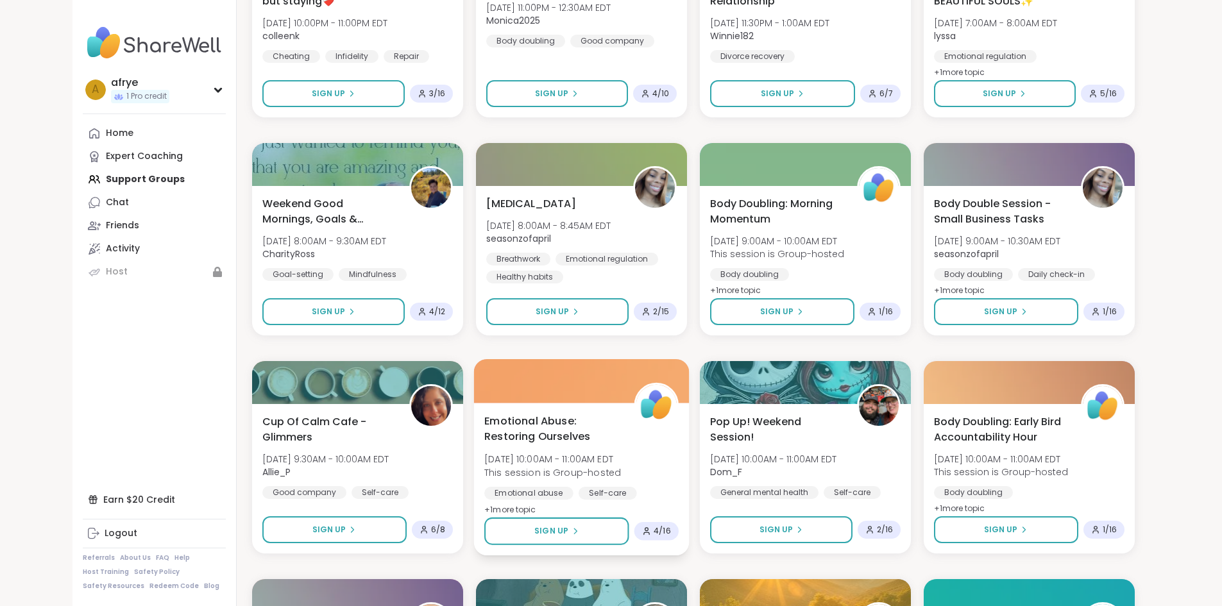
click at [517, 429] on span "Emotional Abuse: Restoring Ourselves" at bounding box center [551, 428] width 135 height 31
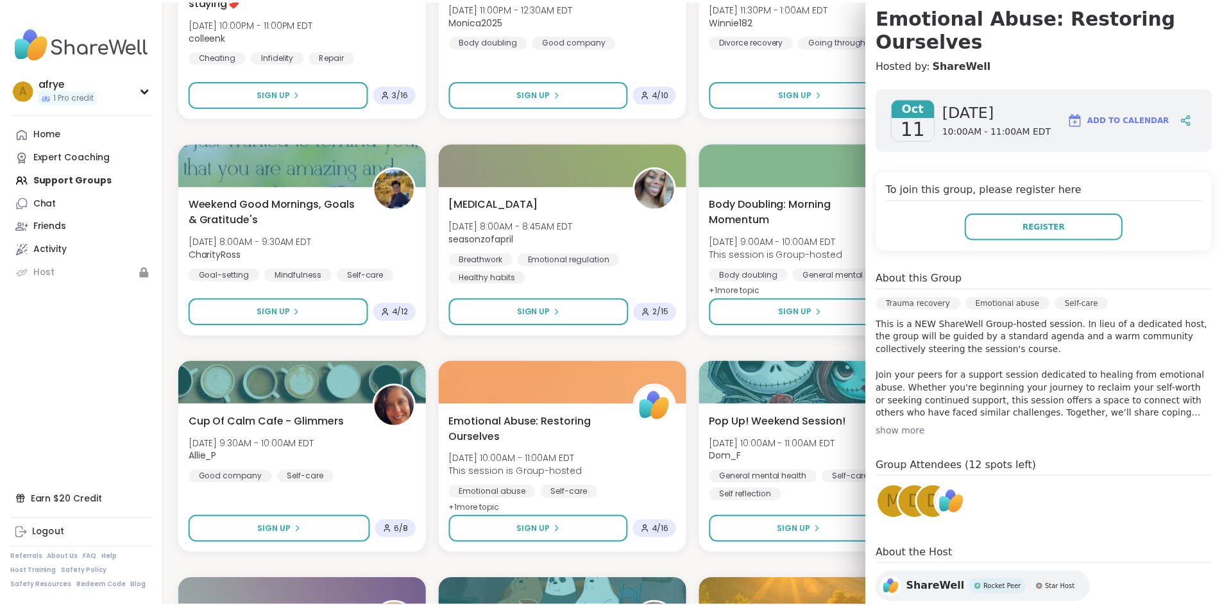
scroll to position [0, 0]
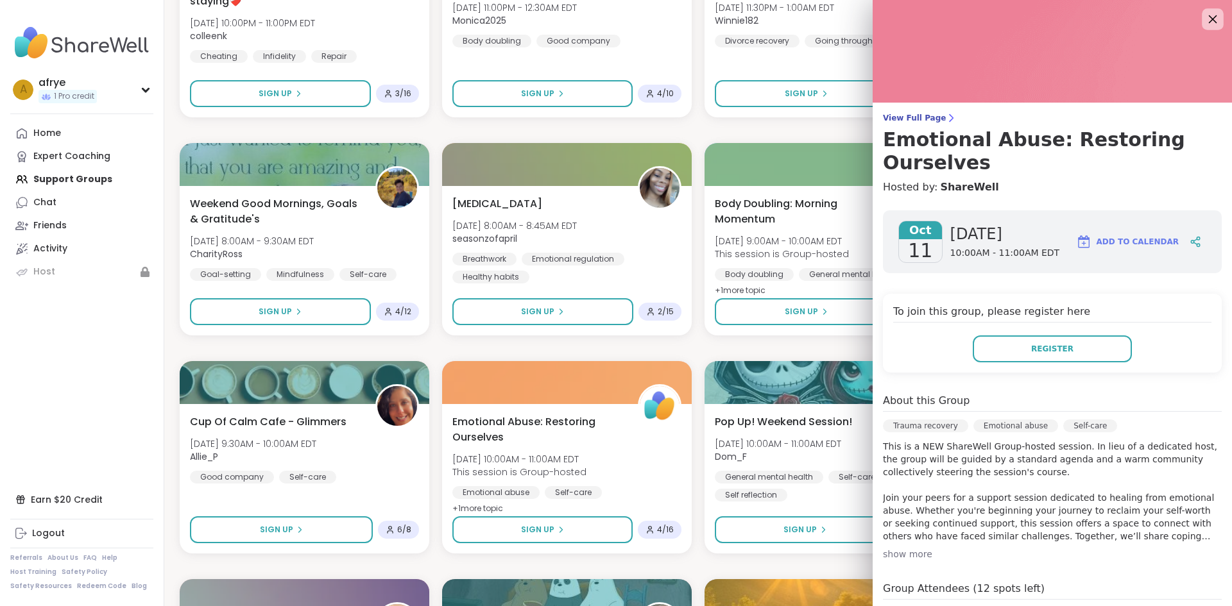
click at [1209, 19] on icon at bounding box center [1213, 19] width 8 height 8
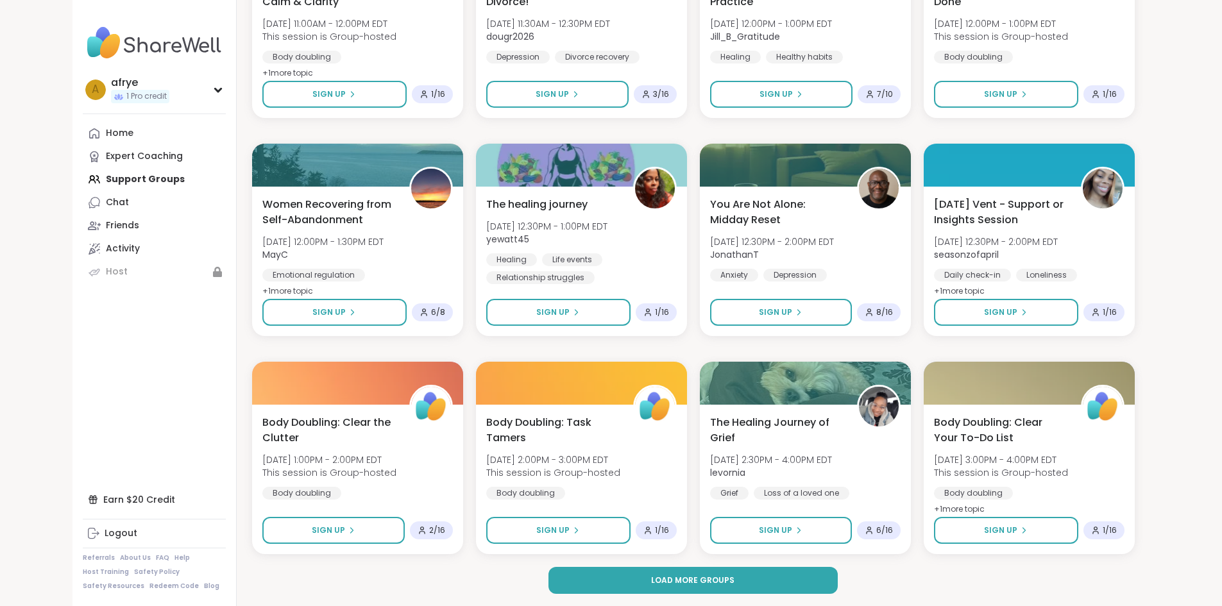
scroll to position [3579, 0]
click at [677, 572] on button "Load more groups" at bounding box center [693, 580] width 289 height 27
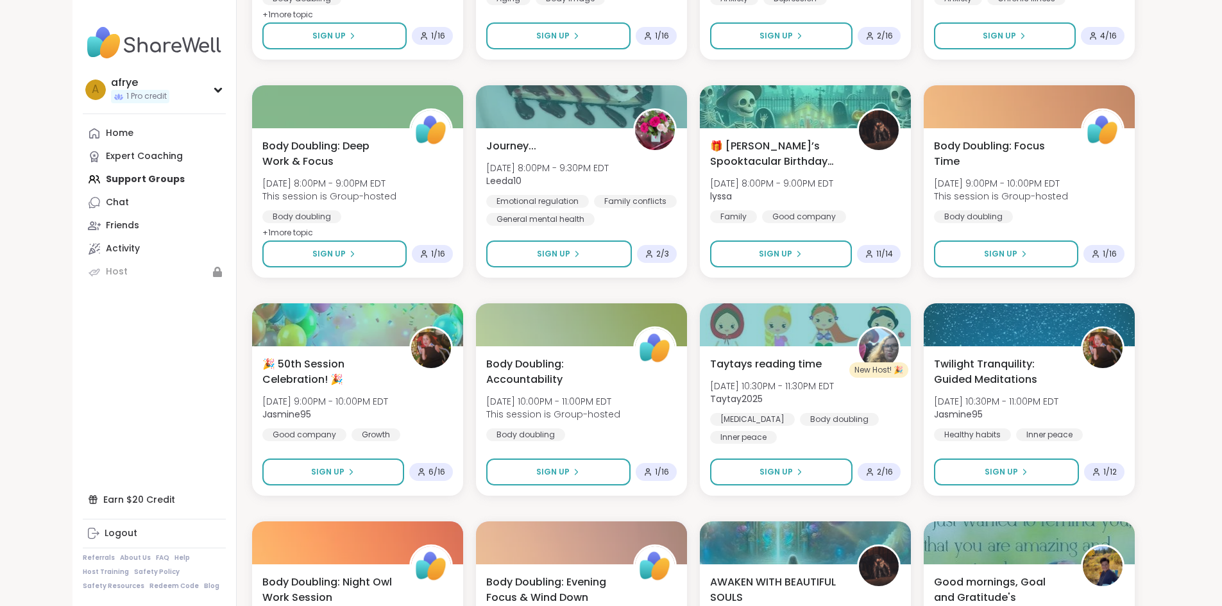
scroll to position [4478, 0]
